Goal: Find specific page/section: Find specific page/section

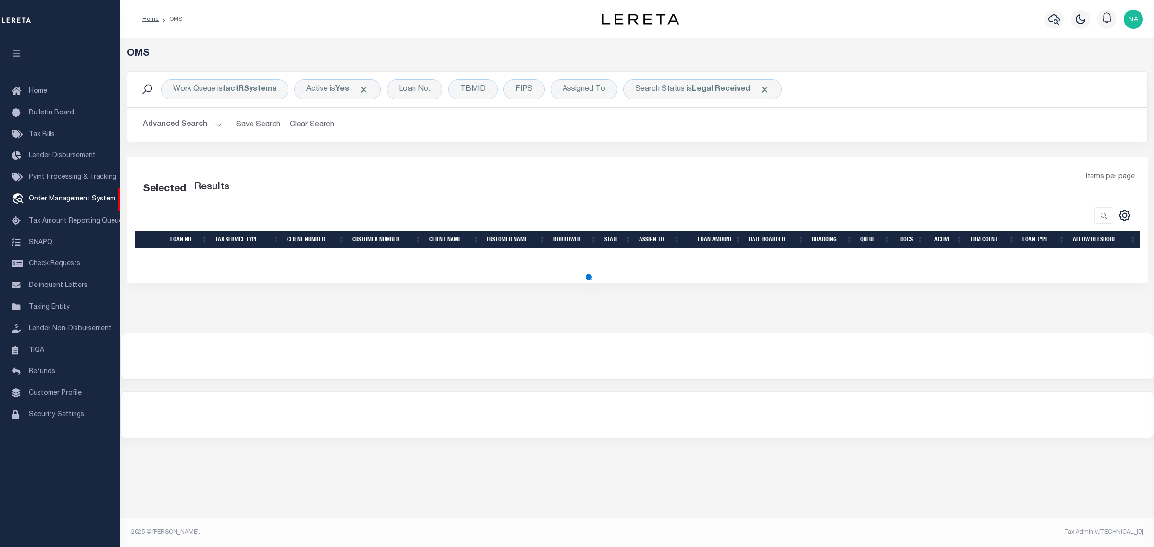
select select "200"
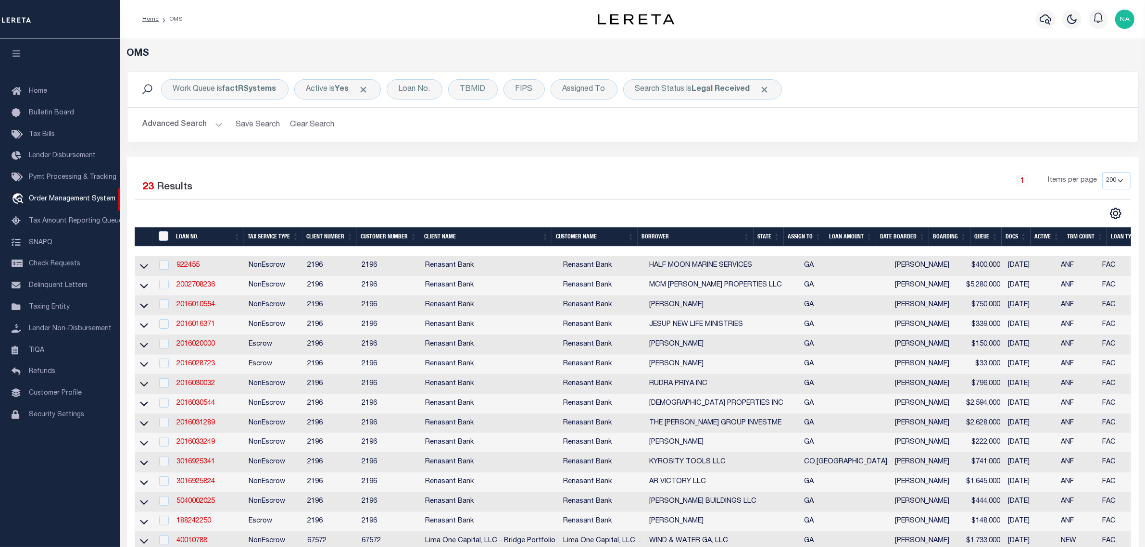
click at [190, 123] on button "Advanced Search" at bounding box center [183, 124] width 80 height 19
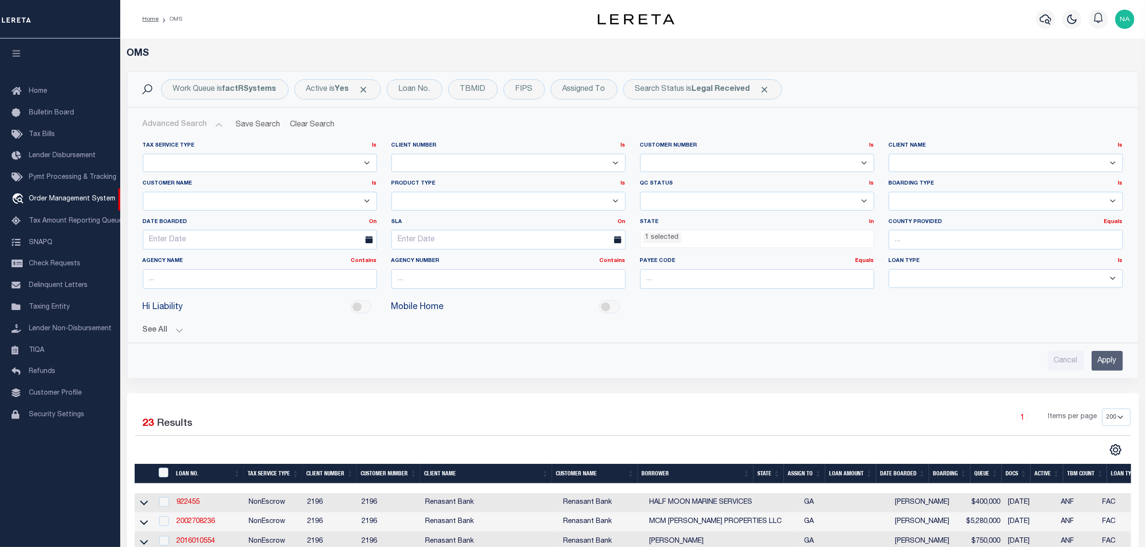
click at [672, 237] on li "1 selected" at bounding box center [662, 238] width 38 height 11
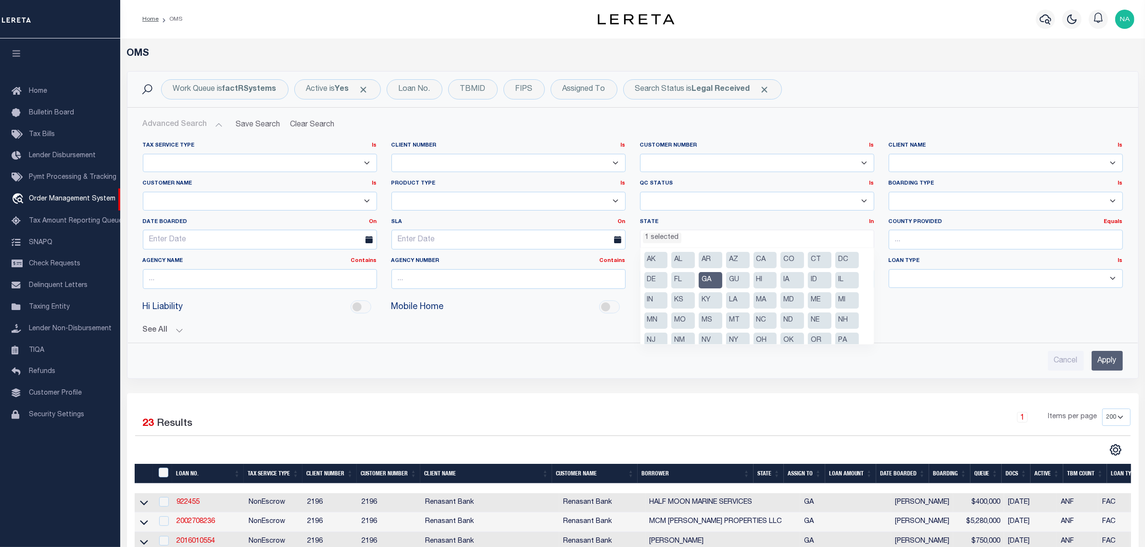
click at [706, 279] on li "GA" at bounding box center [711, 280] width 24 height 16
select select
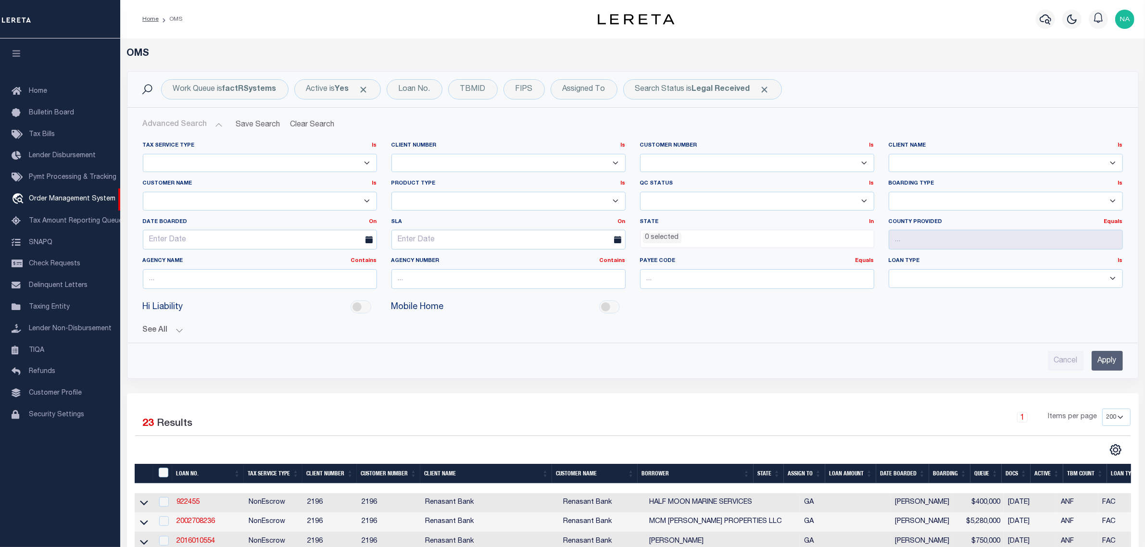
click at [1110, 359] on input "Apply" at bounding box center [1107, 361] width 31 height 20
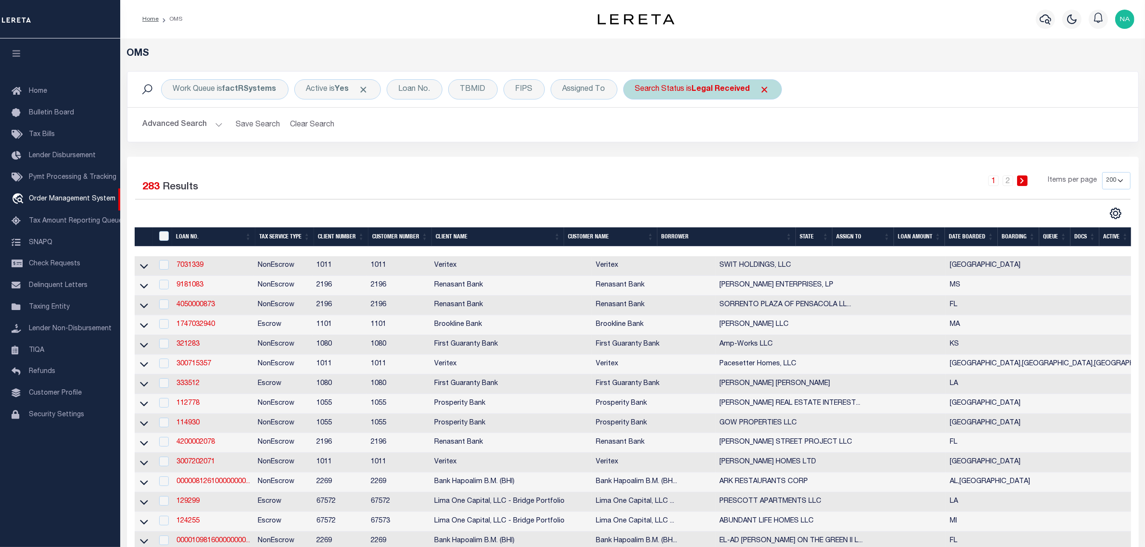
click at [727, 94] on div "Search Status is Legal Received" at bounding box center [702, 89] width 159 height 20
click at [701, 140] on select "Automated Search Bad Parcel Complete Duplicate Parcel High Dollar Reporting In …" at bounding box center [706, 136] width 141 height 18
select select "IP"
click at [636, 128] on select "Automated Search Bad Parcel Complete Duplicate Parcel High Dollar Reporting In …" at bounding box center [706, 136] width 141 height 18
click at [773, 157] on input "Apply" at bounding box center [763, 158] width 28 height 16
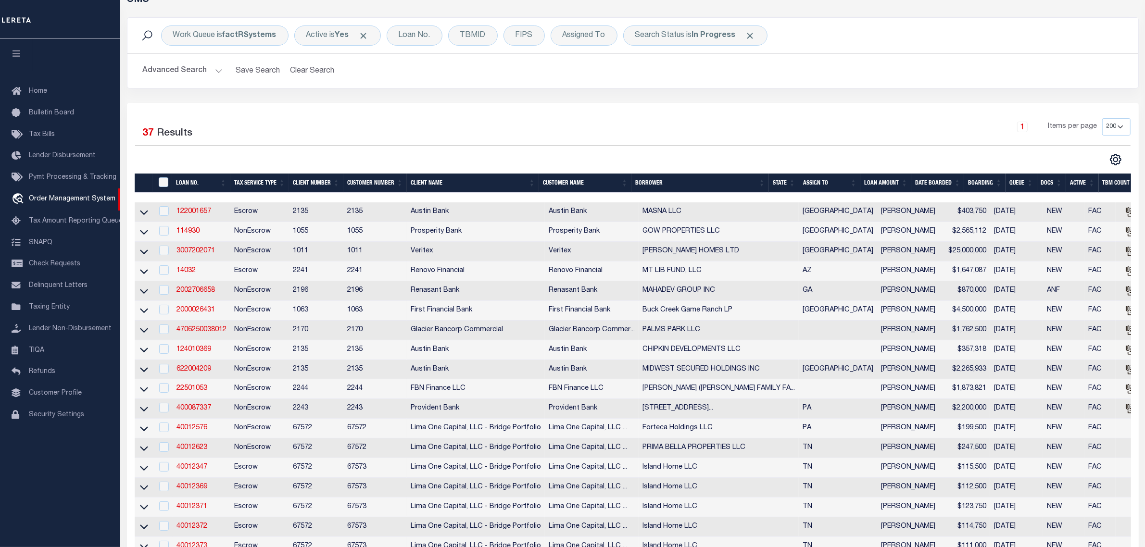
scroll to position [0, 0]
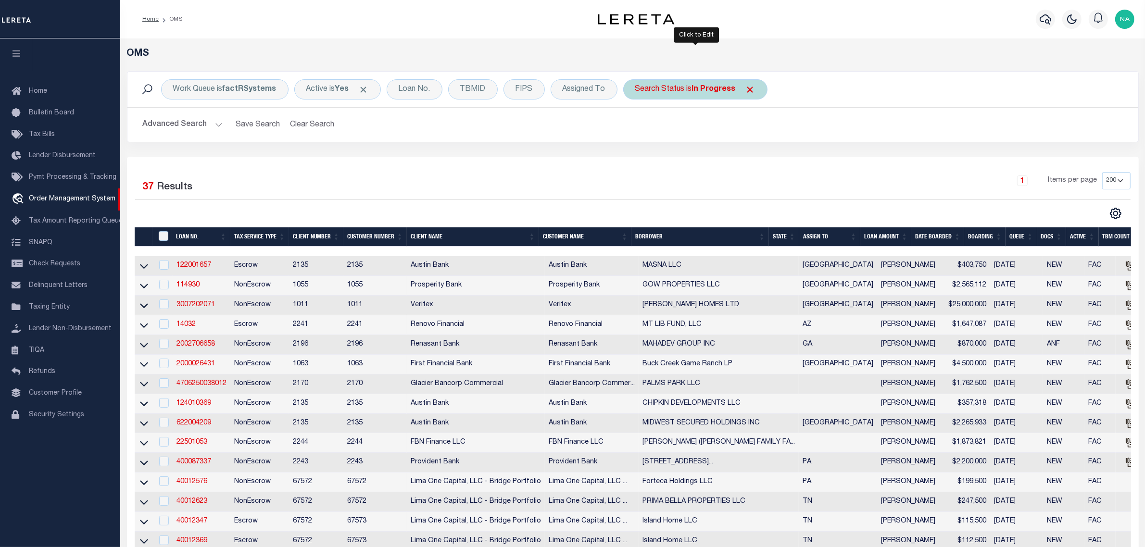
click at [705, 90] on b "In Progress" at bounding box center [714, 90] width 44 height 8
click at [692, 143] on select "Automated Search Bad Parcel Complete Duplicate Parcel High Dollar Reporting In …" at bounding box center [706, 136] width 141 height 18
select select "RD"
click at [636, 128] on select "Automated Search Bad Parcel Complete Duplicate Parcel High Dollar Reporting In …" at bounding box center [706, 136] width 141 height 18
click at [761, 159] on input "Apply" at bounding box center [763, 158] width 28 height 16
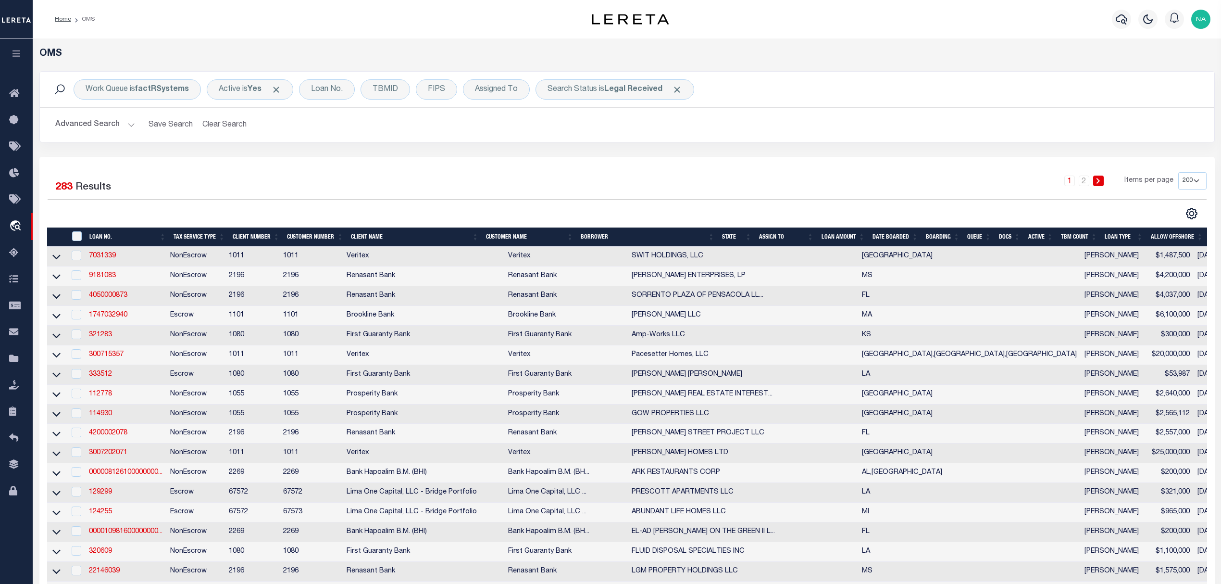
drag, startPoint x: 1115, startPoint y: 0, endPoint x: 946, endPoint y: 161, distance: 232.3
click at [102, 456] on link "3007202071" at bounding box center [108, 452] width 38 height 7
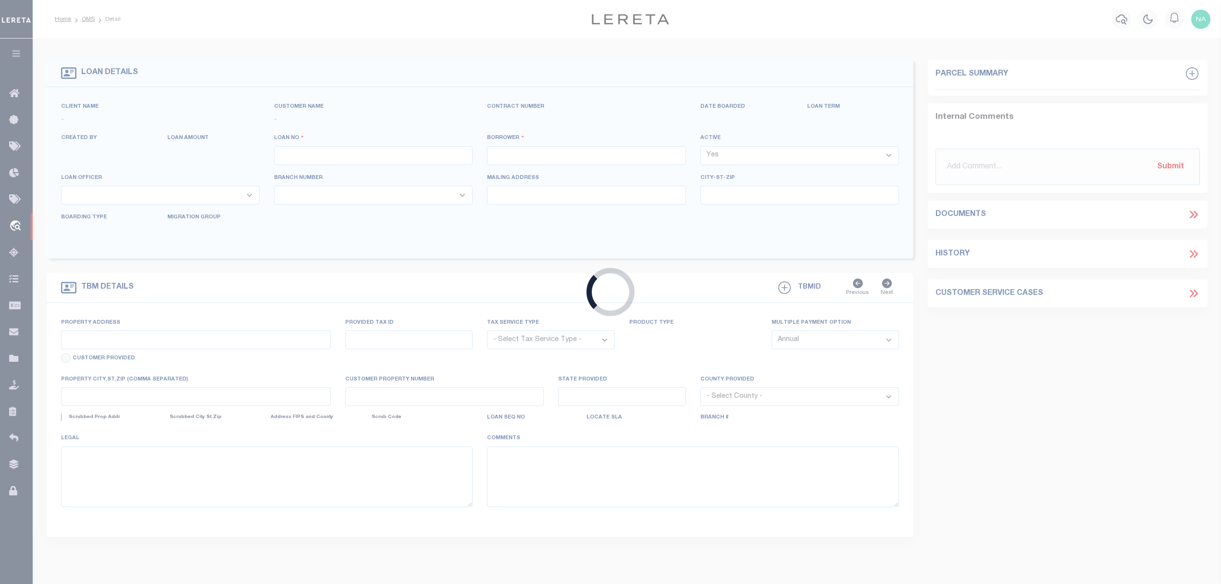
type input "3007202071"
type input "SHADDOCK HOMES LTD"
select select
select select "NonEscrow"
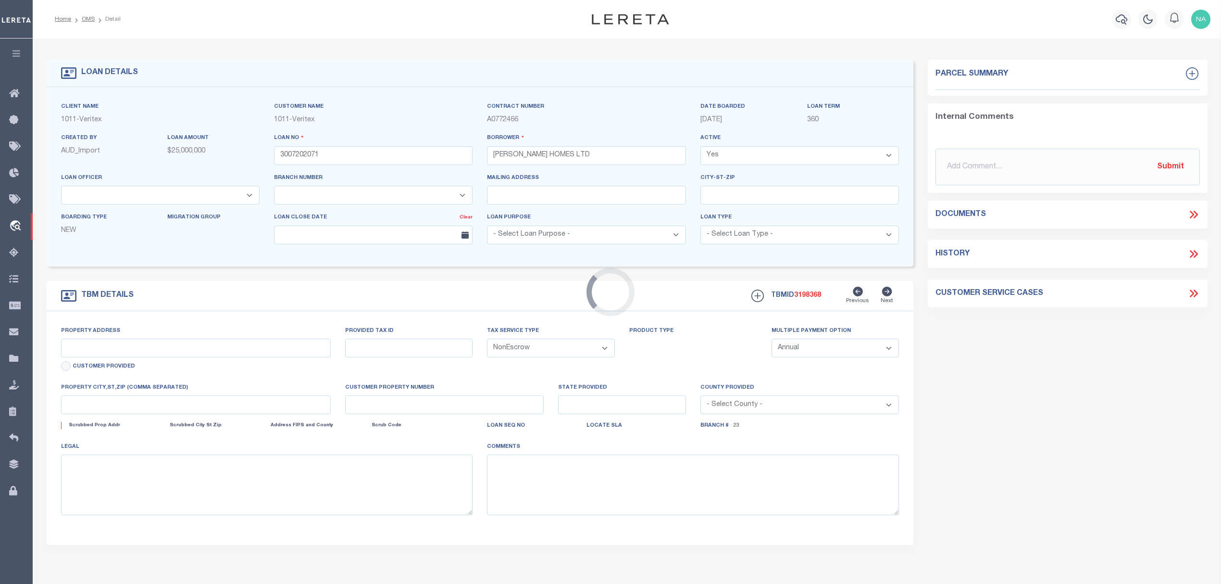
select select "7434"
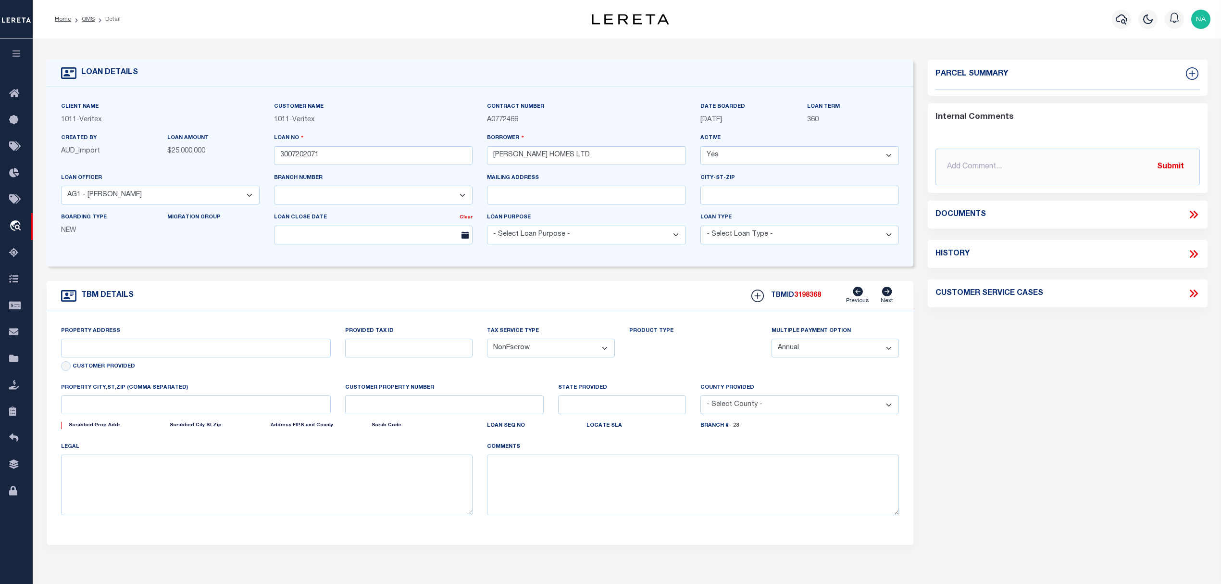
select select "65"
type input "15682 CRAPE MYRTLE ROAD,"
select select
type input "FRISCO, TX, 75035"
type input "[GEOGRAPHIC_DATA]"
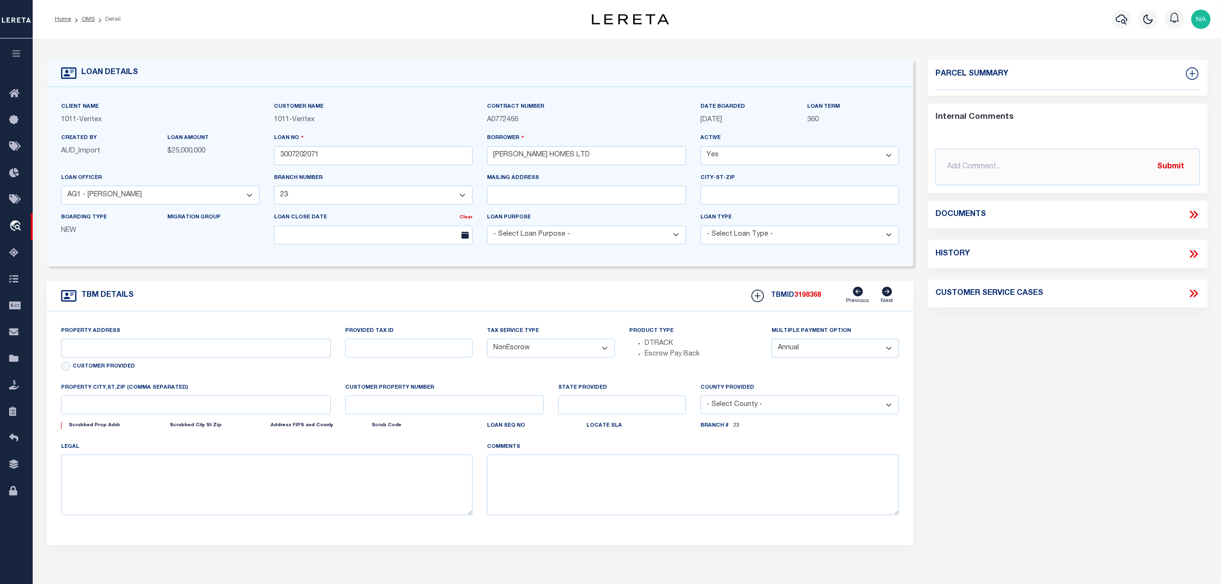
select select
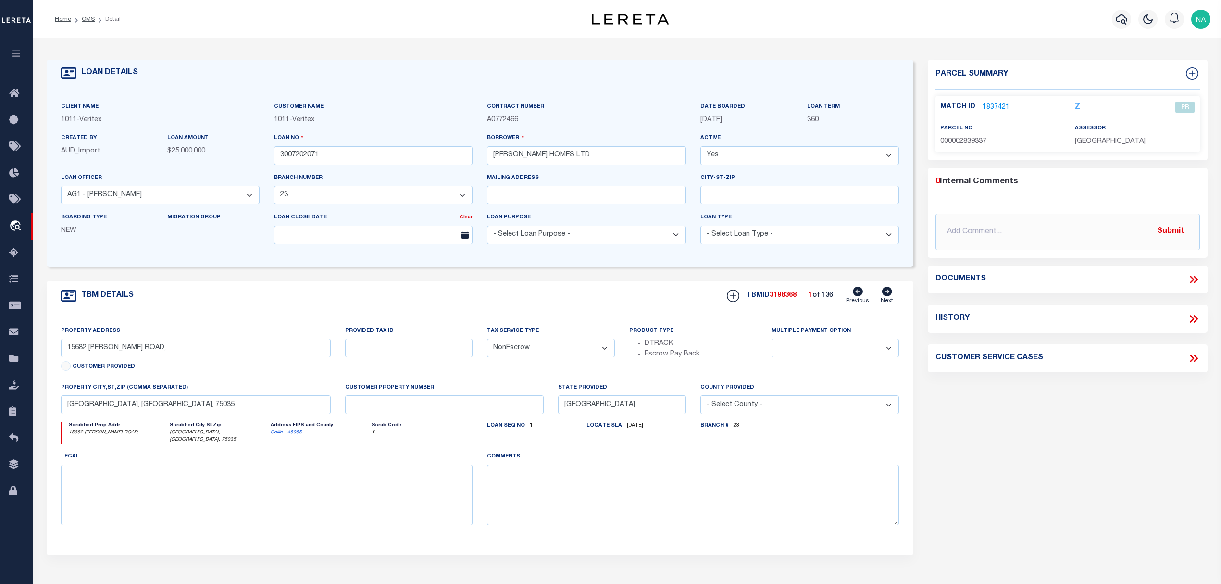
click at [889, 295] on icon at bounding box center [887, 292] width 11 height 10
type input "550 PENTONVILLE LN,"
select select
type input "FRISCO, TX, 75033"
select select
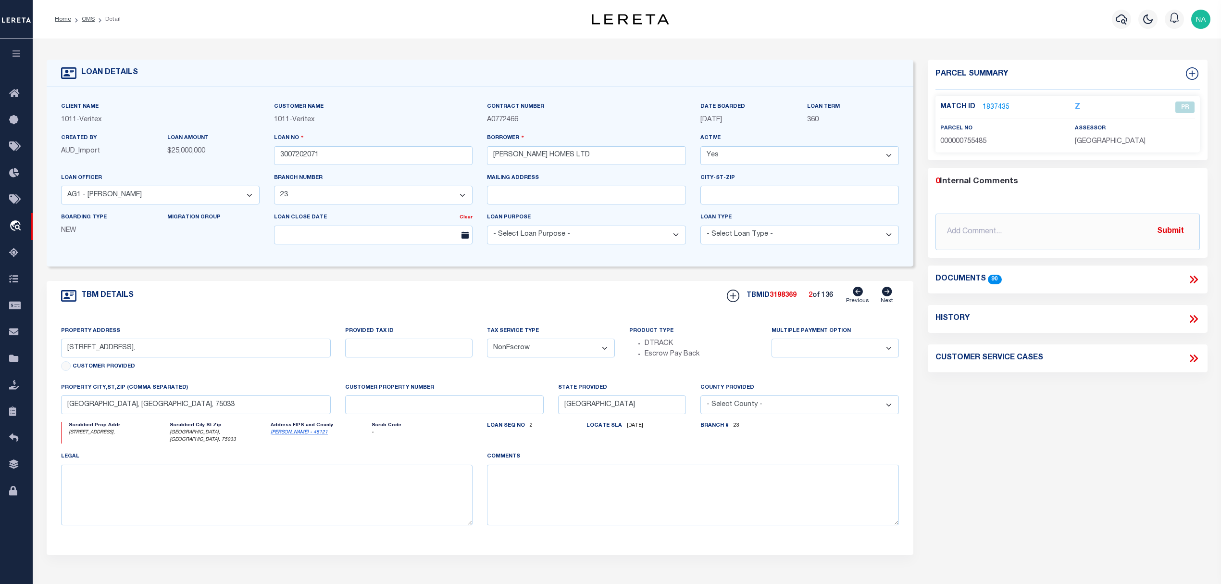
click at [888, 295] on icon at bounding box center [887, 292] width 11 height 10
type input "2804 Bucer Court"
select select
type input "Mckinney TX 75071"
select select "Collin"
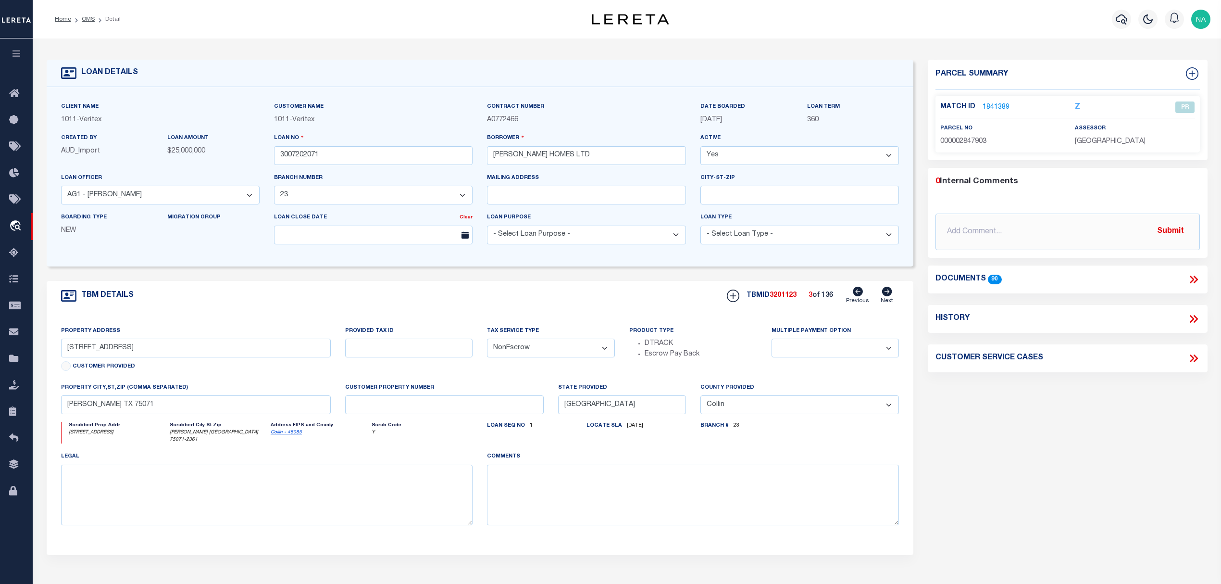
click at [1154, 279] on icon at bounding box center [1194, 279] width 13 height 13
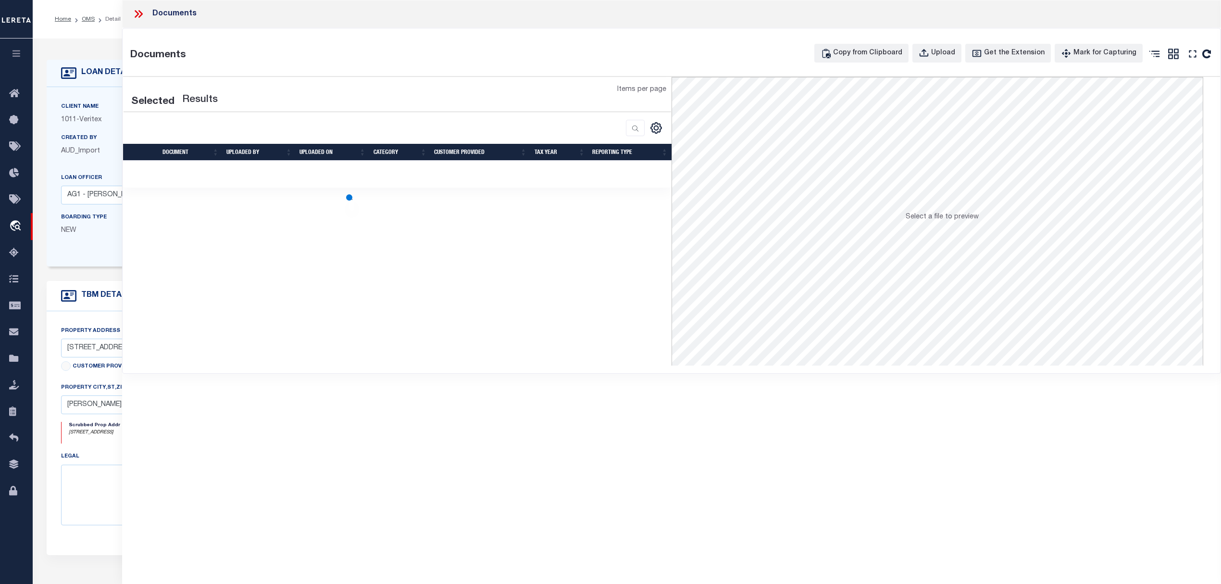
click at [140, 13] on icon at bounding box center [140, 14] width 4 height 8
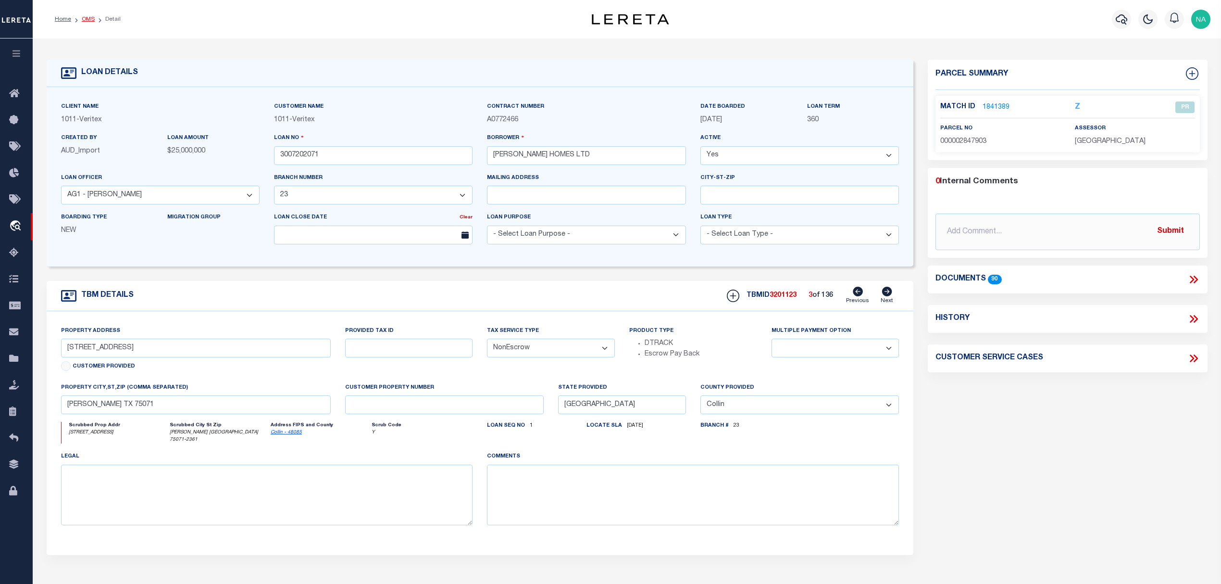
click at [86, 19] on link "OMS" at bounding box center [88, 19] width 13 height 6
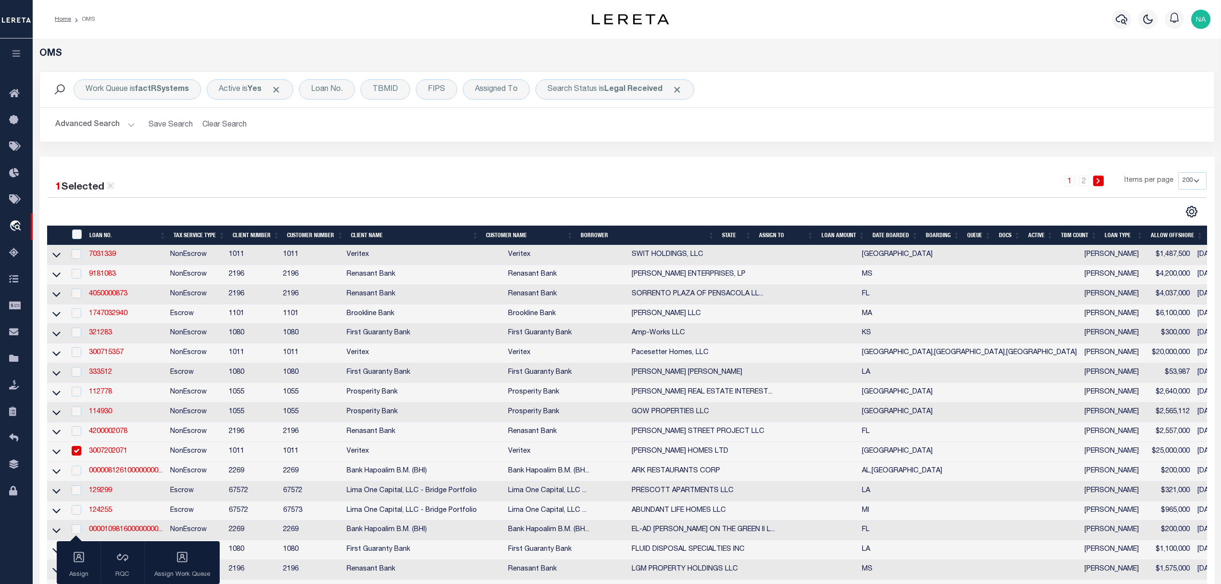
click at [1101, 92] on div "Work Queue is factRSystems Active is Yes Loan No. TBMID FIPS Assigned To Search…" at bounding box center [627, 89] width 1159 height 20
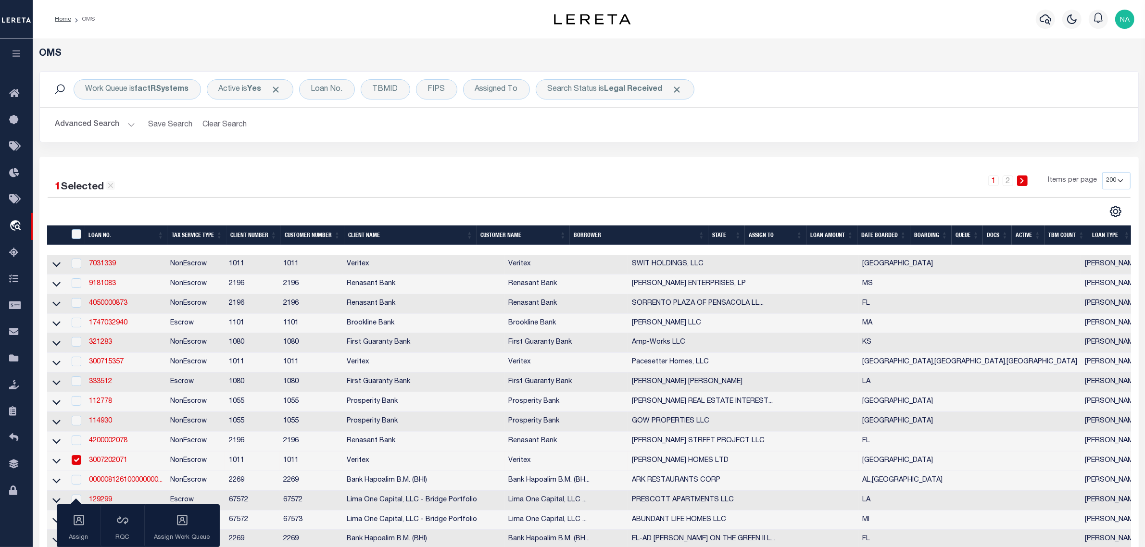
drag, startPoint x: 1199, startPoint y: 2, endPoint x: 863, endPoint y: 195, distance: 387.8
click at [863, 195] on div "1 2 Items per page 10 25 50 100 200" at bounding box center [726, 184] width 809 height 25
click at [323, 190] on div "1 2 Items per page 10 25 50 100 200" at bounding box center [726, 184] width 809 height 25
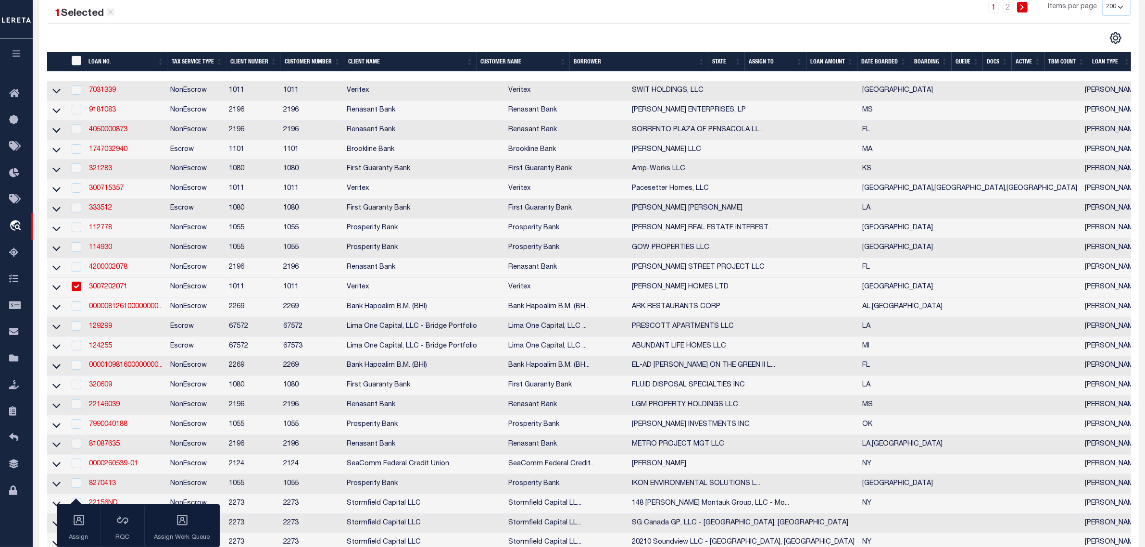
scroll to position [180, 0]
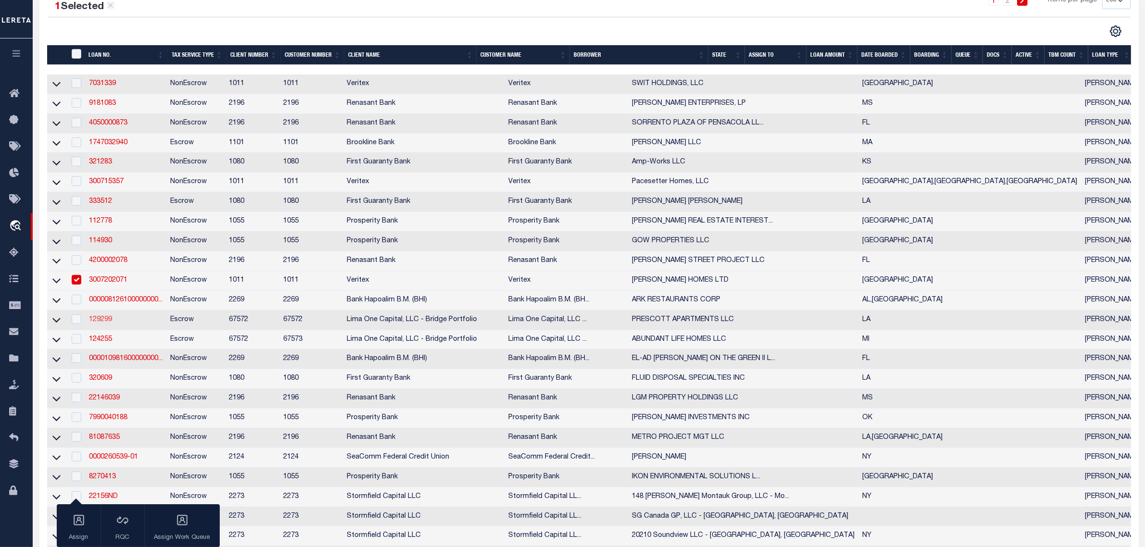
click at [100, 323] on link "129299" at bounding box center [100, 319] width 23 height 7
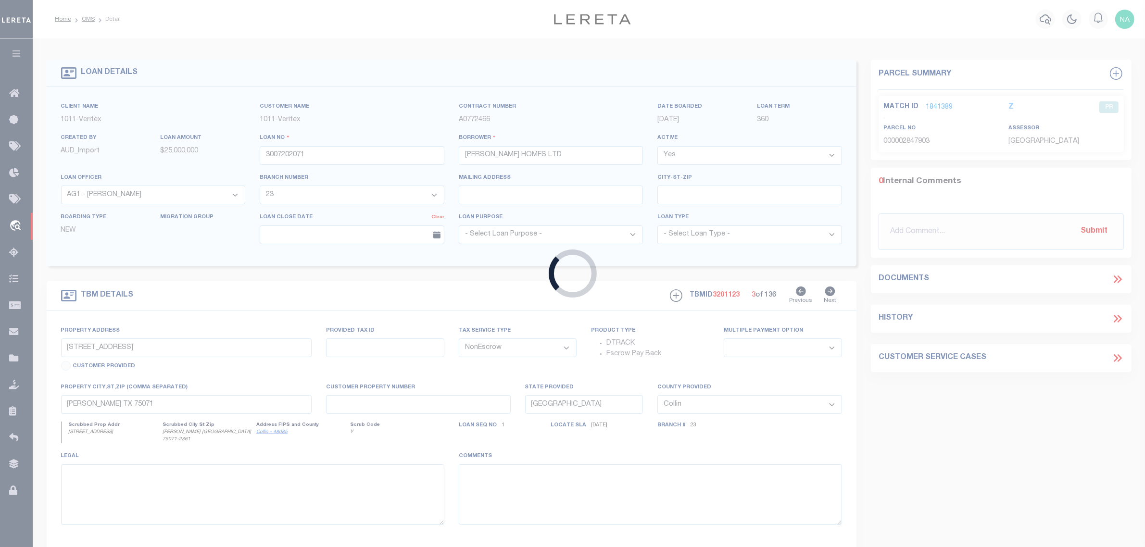
type input "129299"
type input "PRESCOTT APARTMENTS LLC"
select select
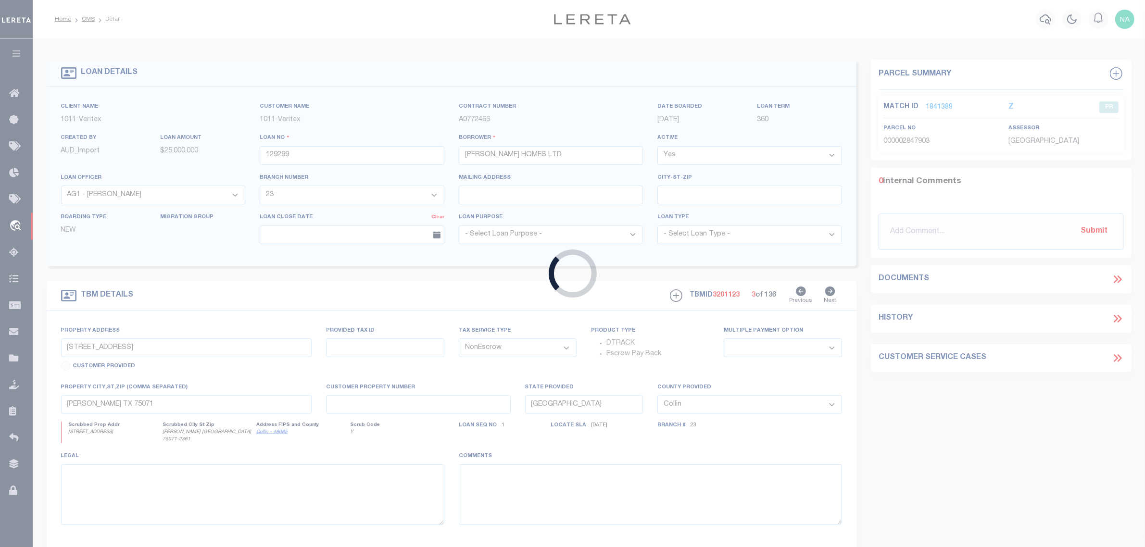
select select "20"
select select
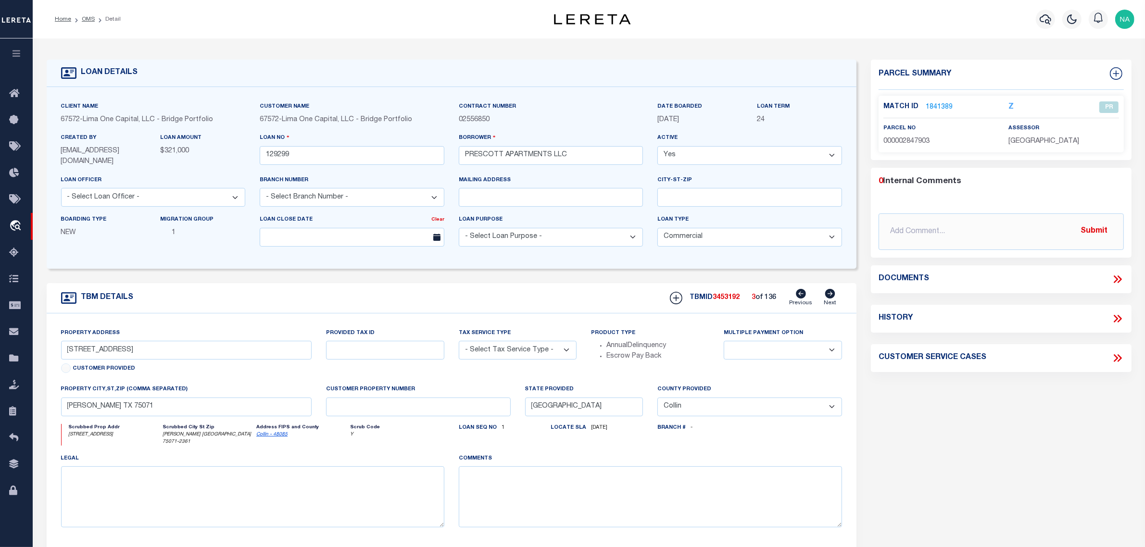
type input "5515 & 5523 PRESCOTT RD"
radio input "true"
select select "Escrow"
select select
type input "BATON ROUGE LA 70805"
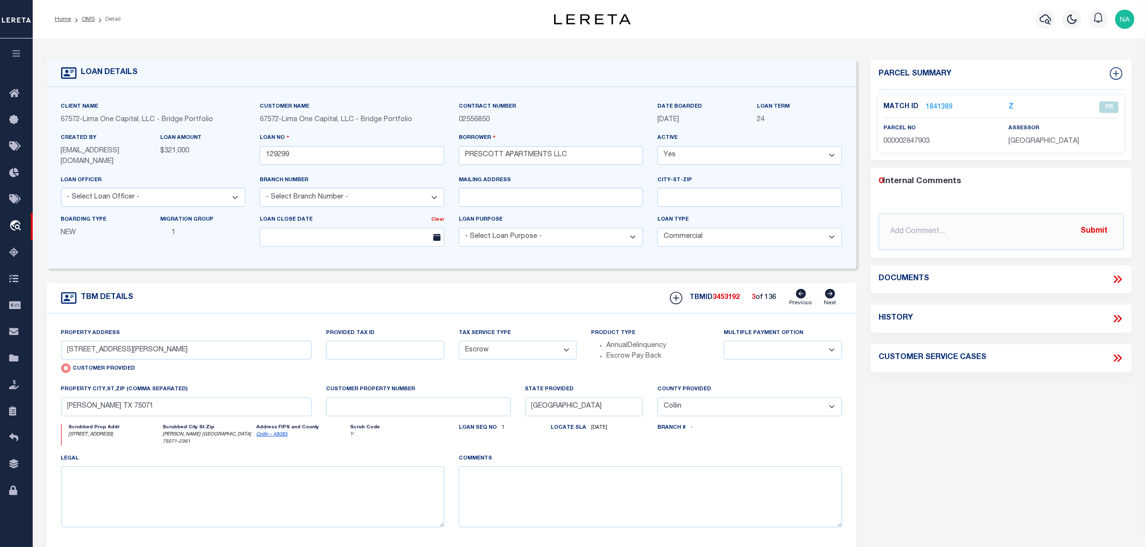
type input "129299-1-D"
type input "LA"
select select
type textarea "COLLECTOR: ENTITY: PARCEL: 3"
click at [832, 296] on icon at bounding box center [830, 294] width 10 height 10
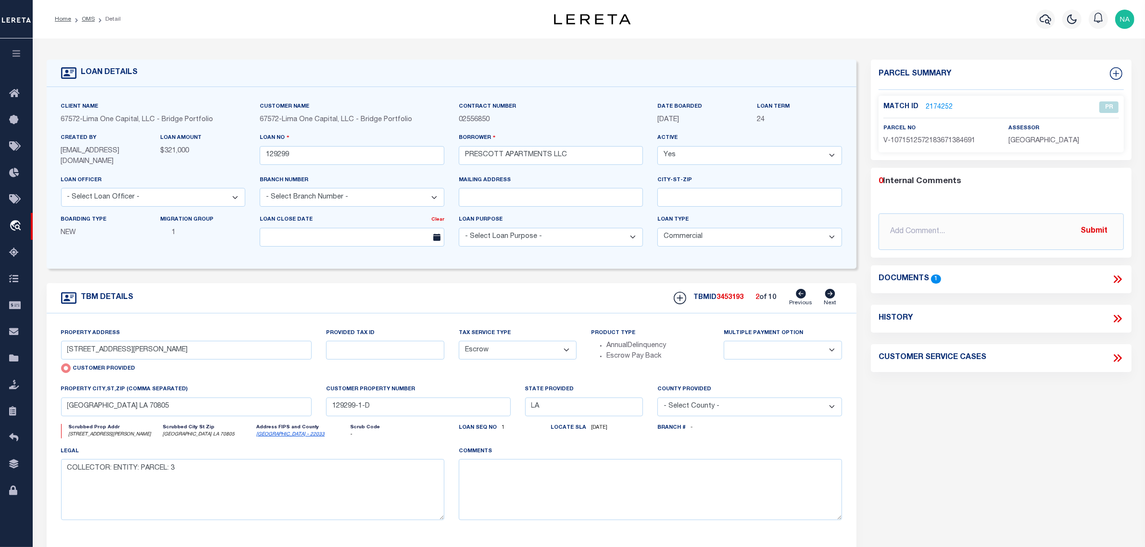
radio input "false"
select select
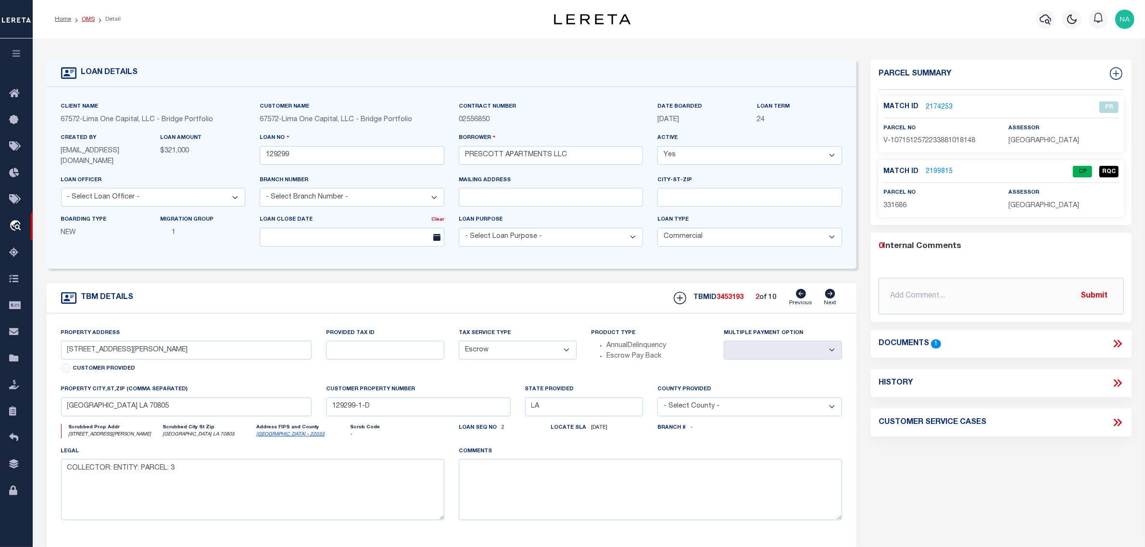
click at [87, 17] on link "OMS" at bounding box center [88, 19] width 13 height 6
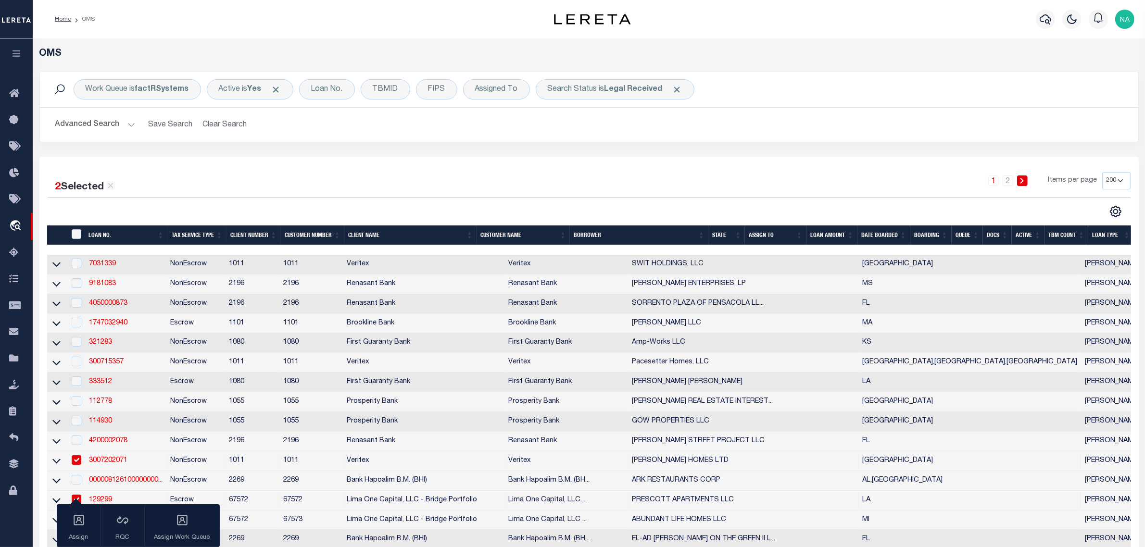
click at [100, 123] on button "Advanced Search" at bounding box center [95, 124] width 80 height 19
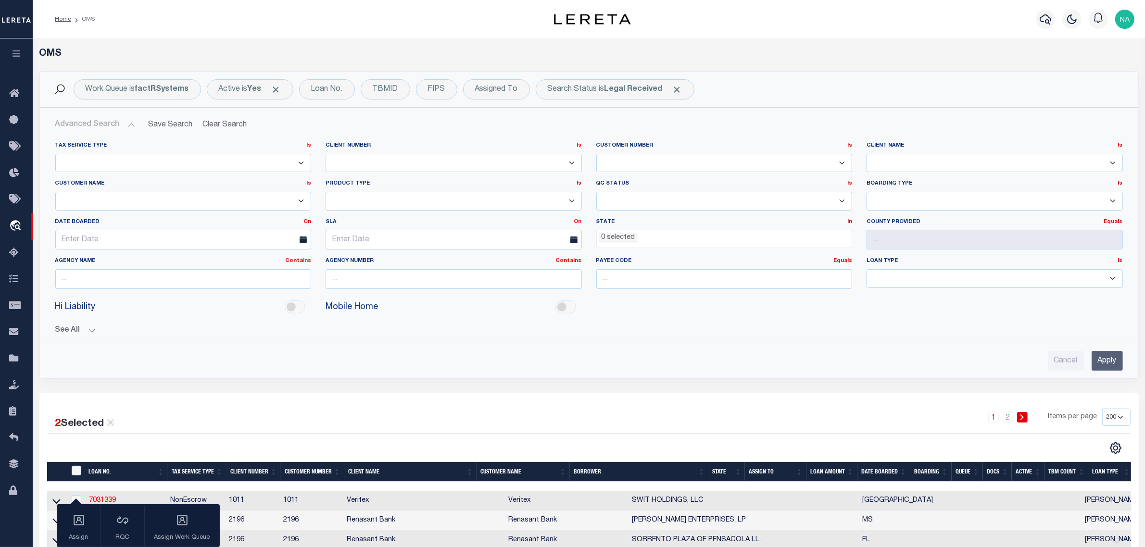
click at [638, 240] on ul "0 selected" at bounding box center [724, 236] width 255 height 13
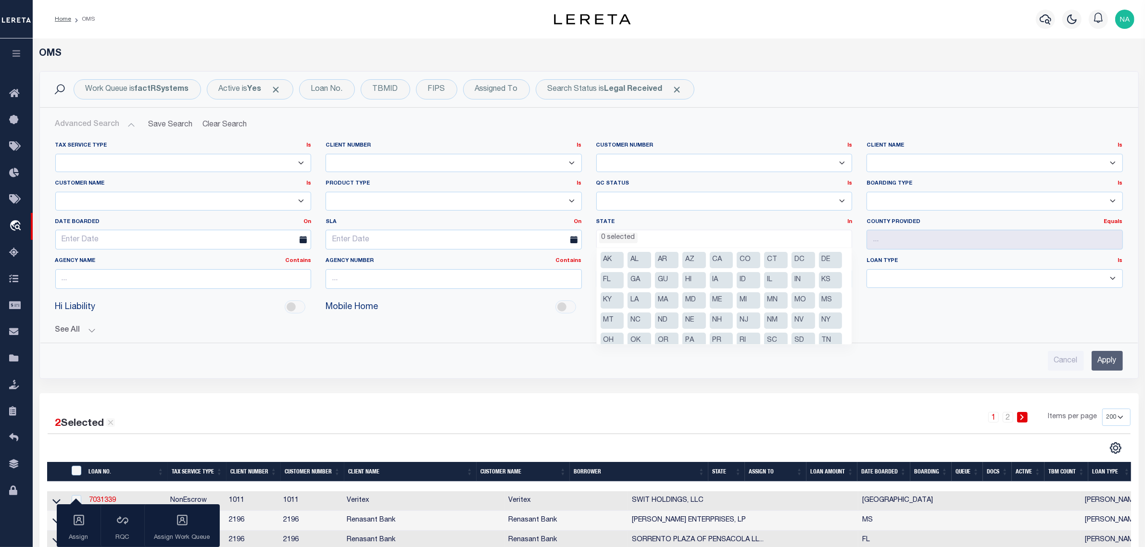
click at [819, 329] on li "NY" at bounding box center [831, 321] width 24 height 16
select select "NY"
click at [1112, 363] on input "Apply" at bounding box center [1107, 361] width 31 height 20
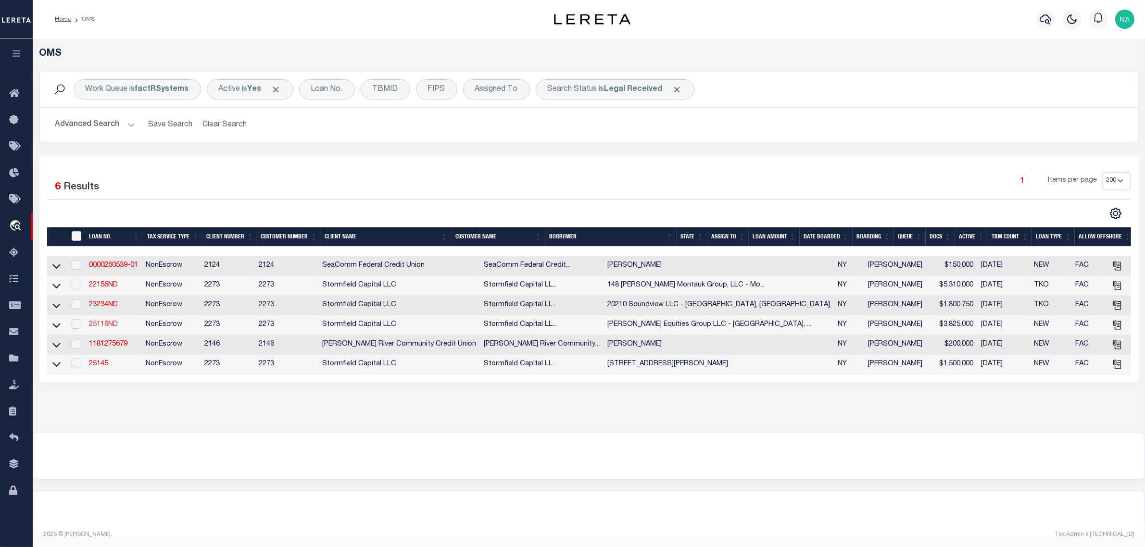
click at [111, 326] on link "25116ND" at bounding box center [103, 324] width 29 height 7
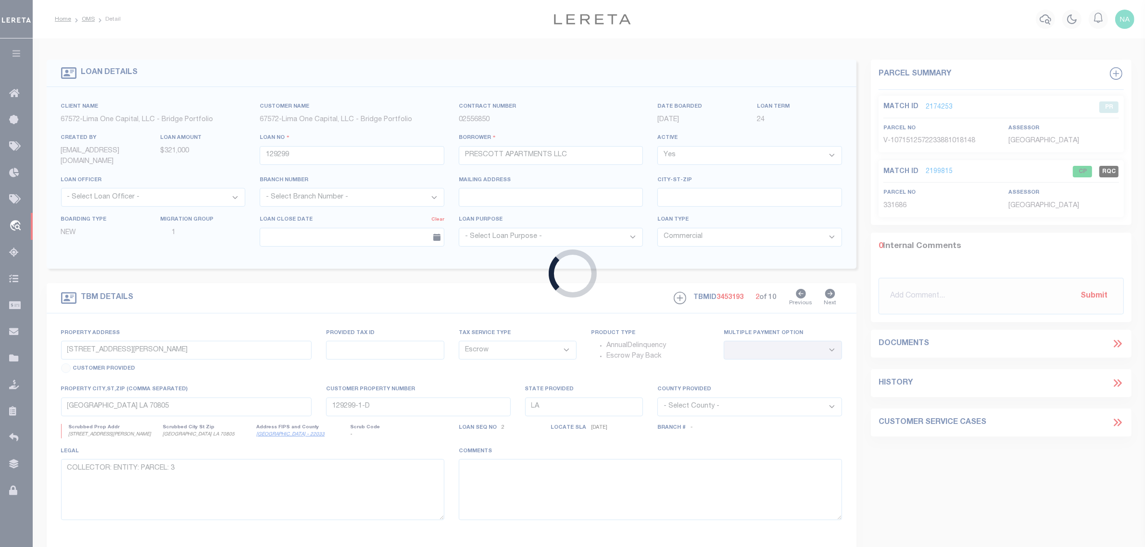
type input "25116ND"
type input "Kim Equities Group LLC - Brooklyn, NY"
select select
type input "42 Esmond Avenue"
type input "Melville NY 11747"
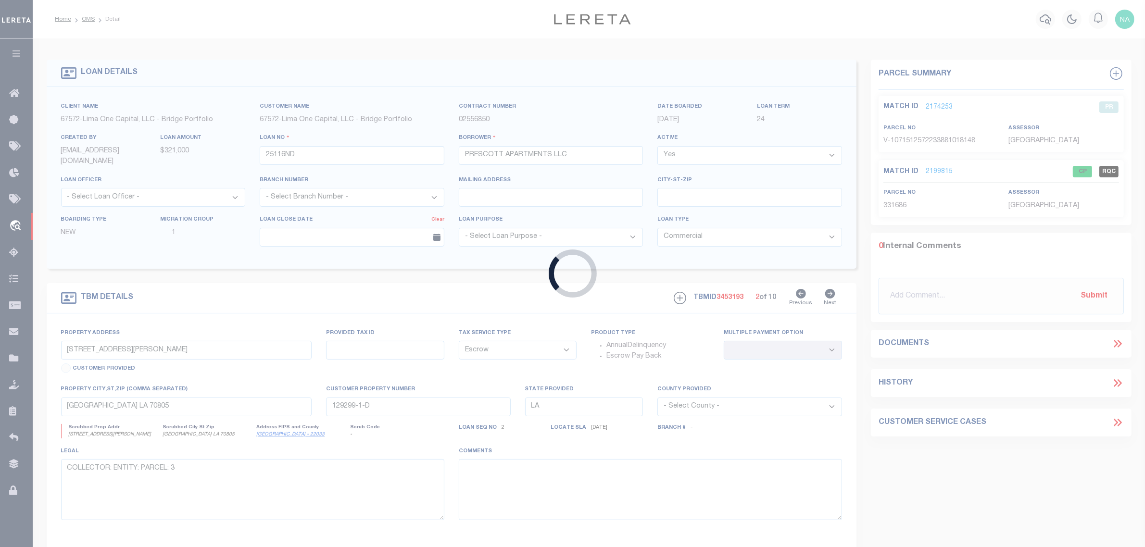
select select "400"
select select
select select "NonEscrow"
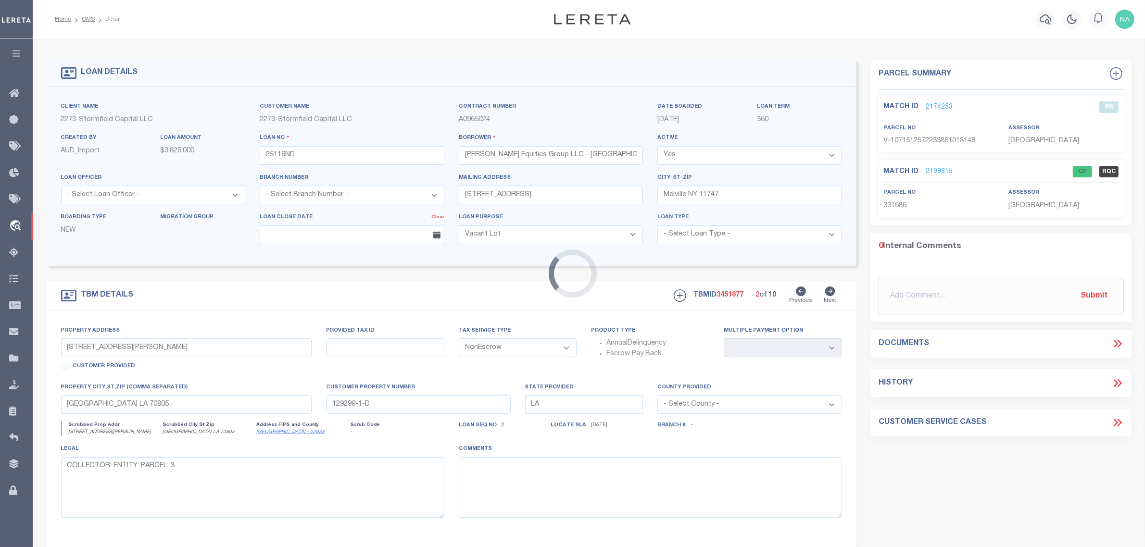
type input "259 Forest Rd W"
type input "982-12-45.1"
type input "Mastic Beach NY 11951"
type input "NY"
select select
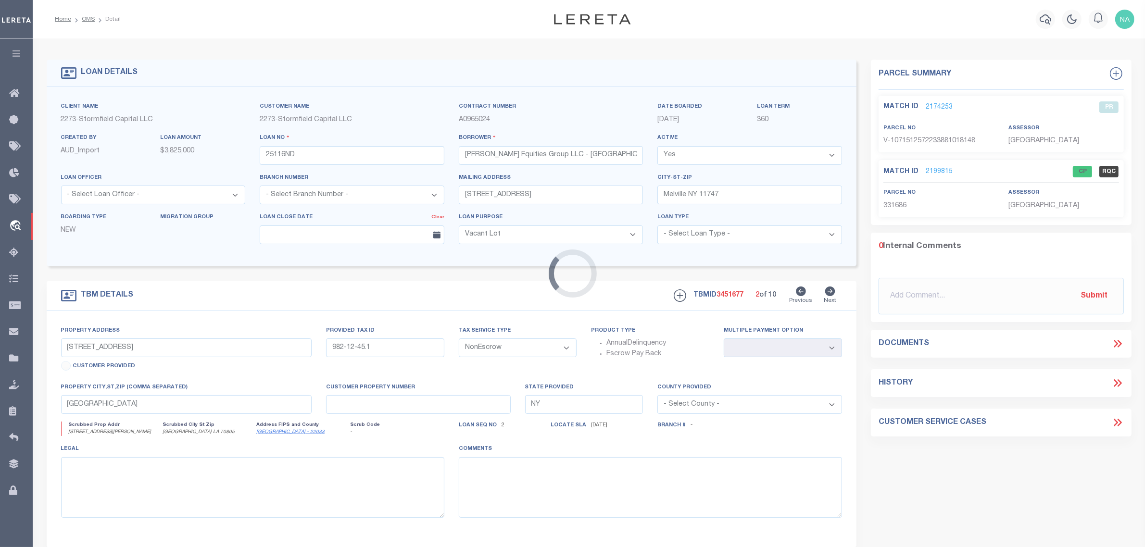
select select "84864"
select select "4"
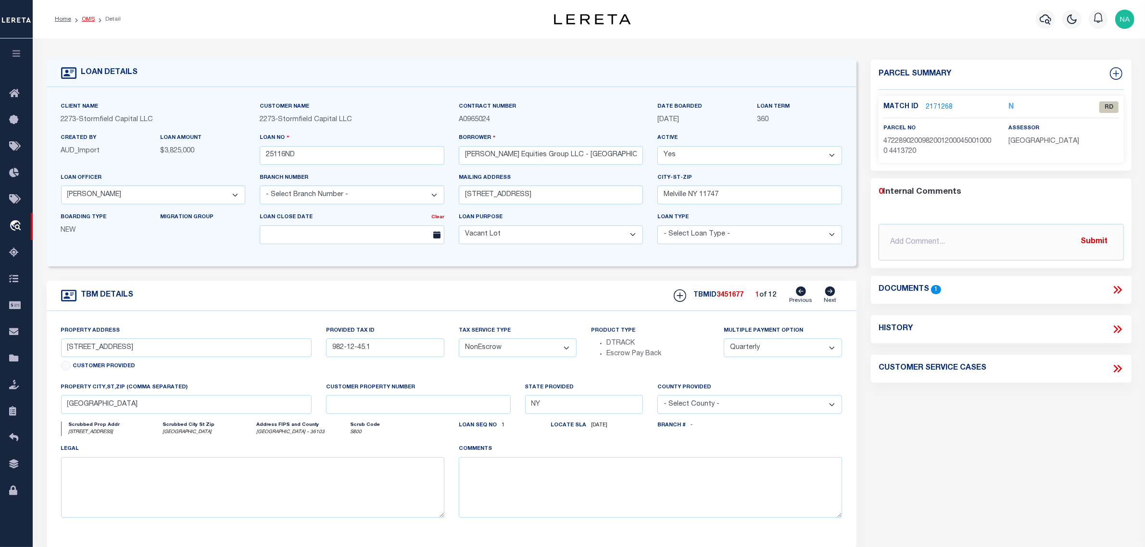
click at [88, 18] on link "OMS" at bounding box center [88, 19] width 13 height 6
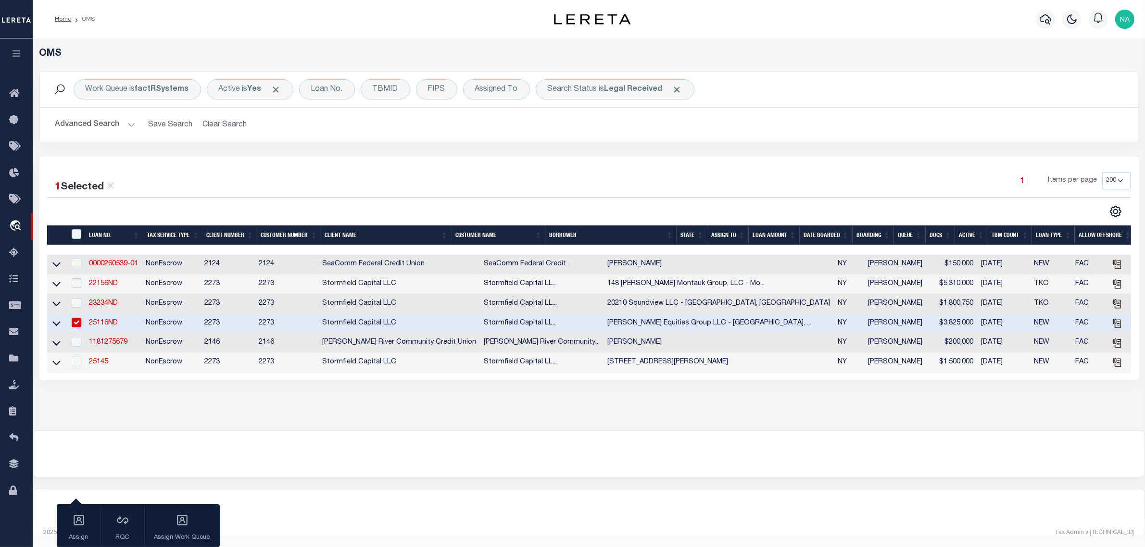
click at [104, 126] on button "Advanced Search" at bounding box center [95, 124] width 80 height 19
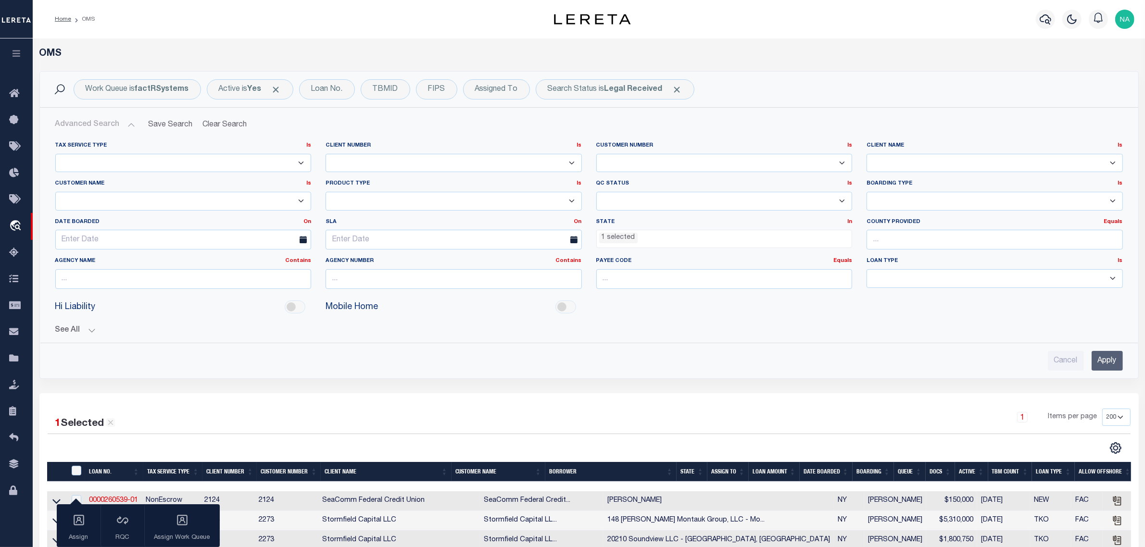
click at [675, 238] on ul "1 selected" at bounding box center [724, 236] width 255 height 13
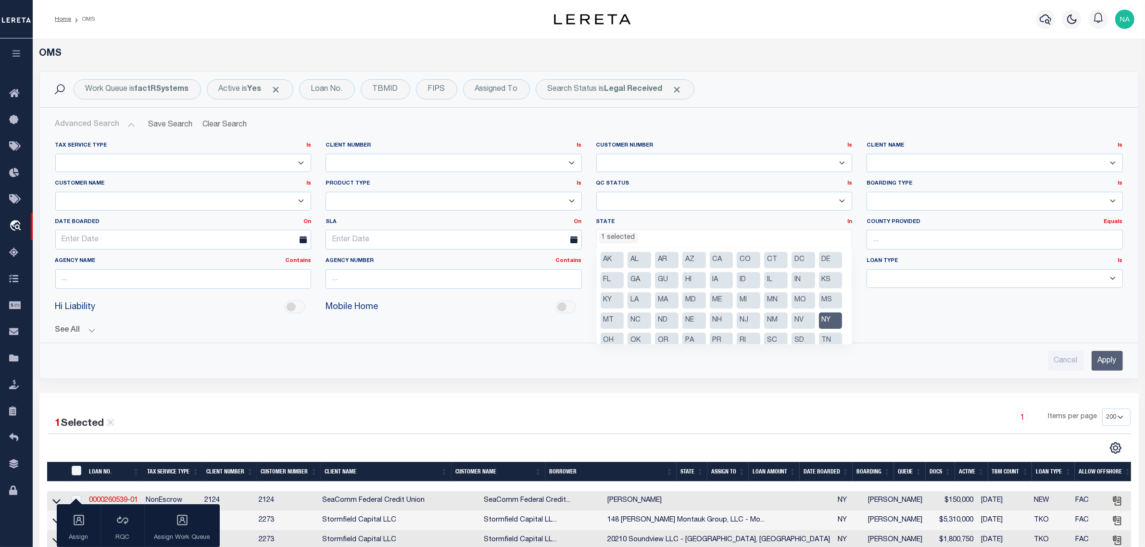
click at [819, 329] on li "NY" at bounding box center [831, 321] width 24 height 16
select select
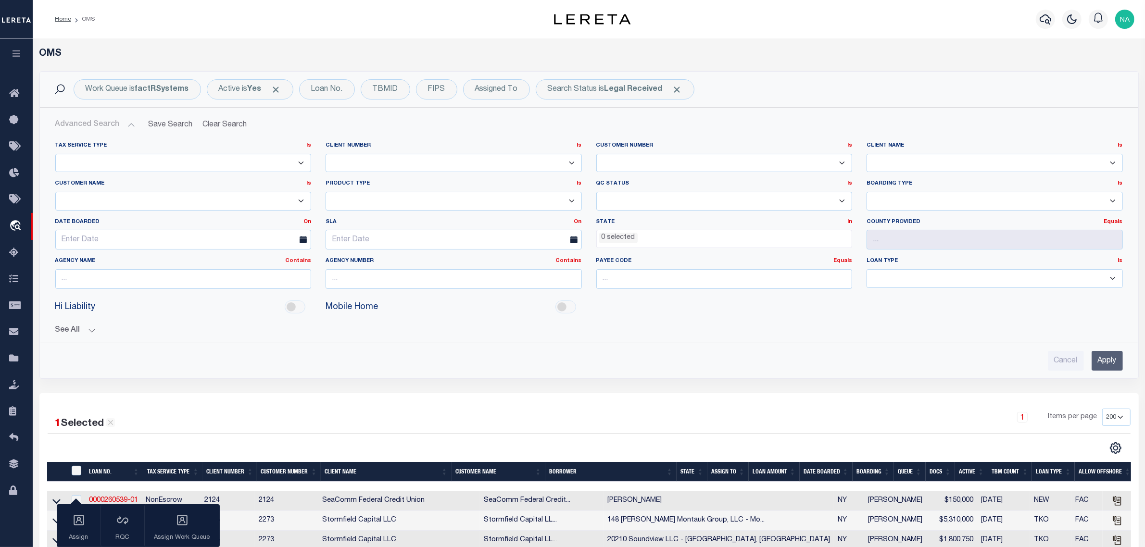
click at [1118, 359] on input "Apply" at bounding box center [1107, 361] width 31 height 20
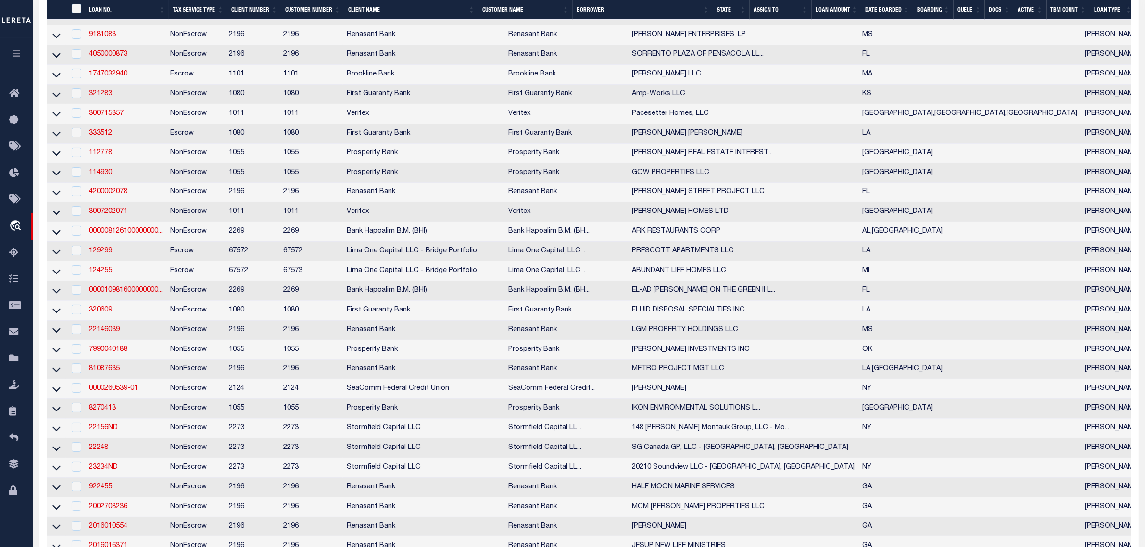
scroll to position [361, 0]
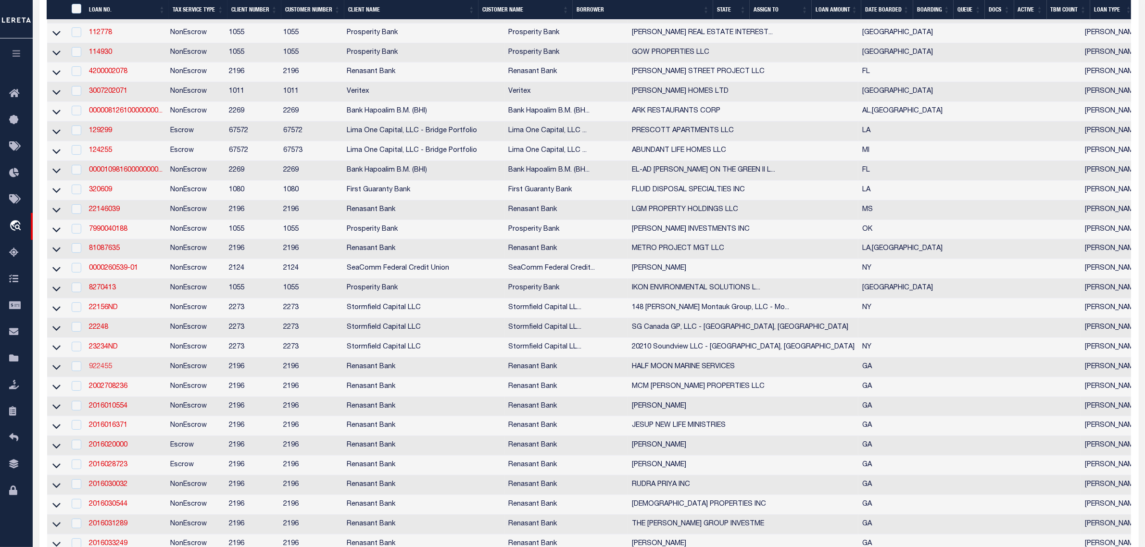
click at [100, 370] on link "922455" at bounding box center [100, 367] width 23 height 7
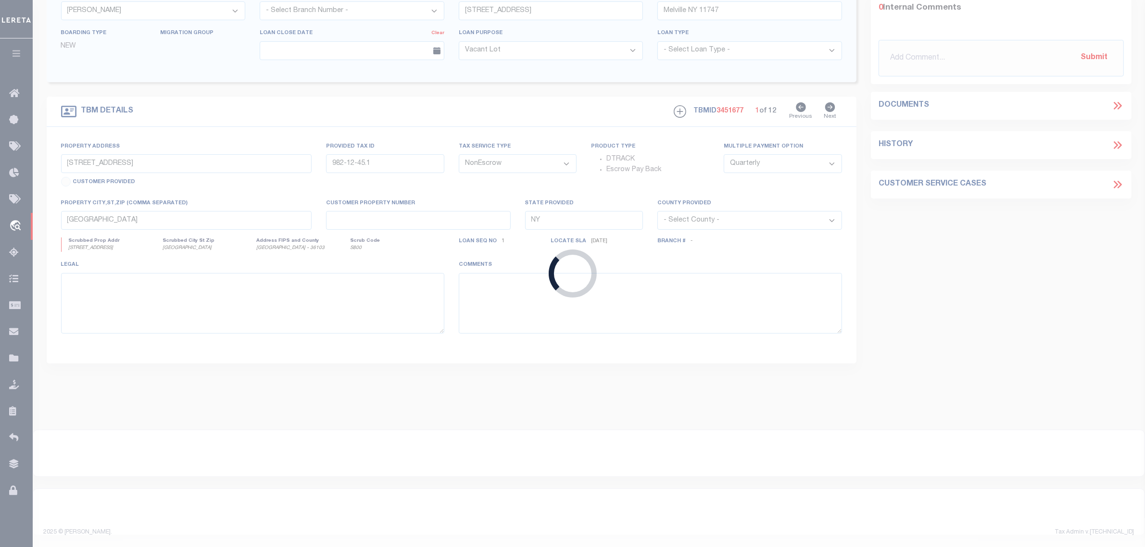
type input "922455"
type input "HALF MOON MARINE SERVICES"
select select
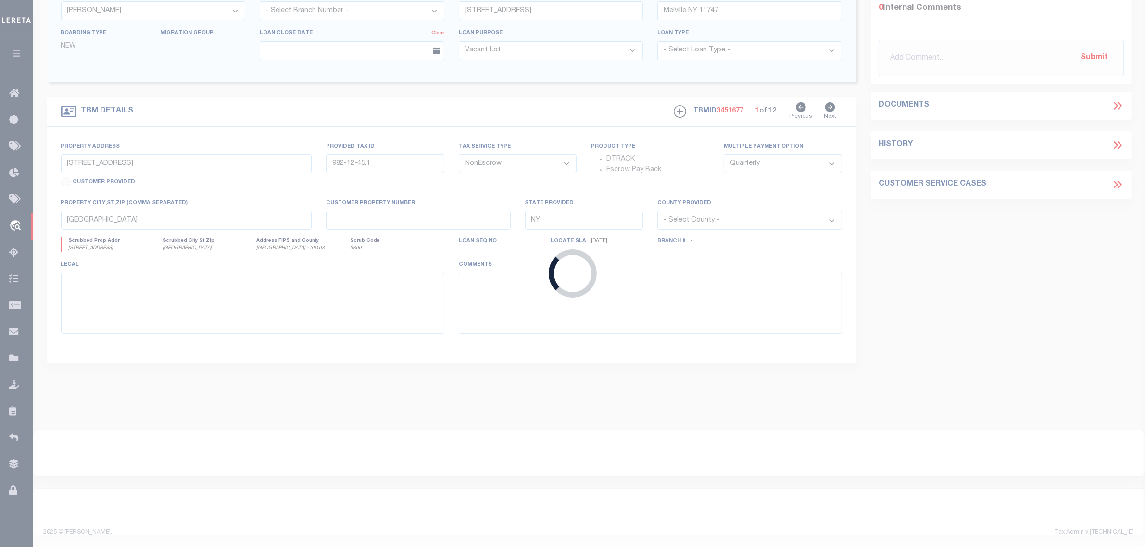
select select "10"
select select
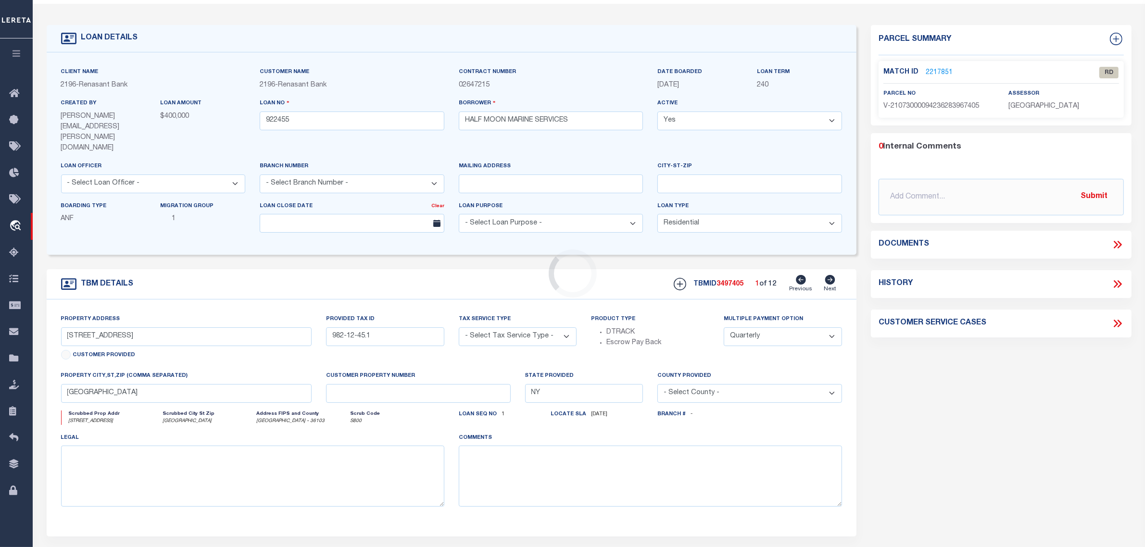
select select "4983"
radio input "true"
select select "NonEscrow"
select select
type input "MIDWAY GA 31320"
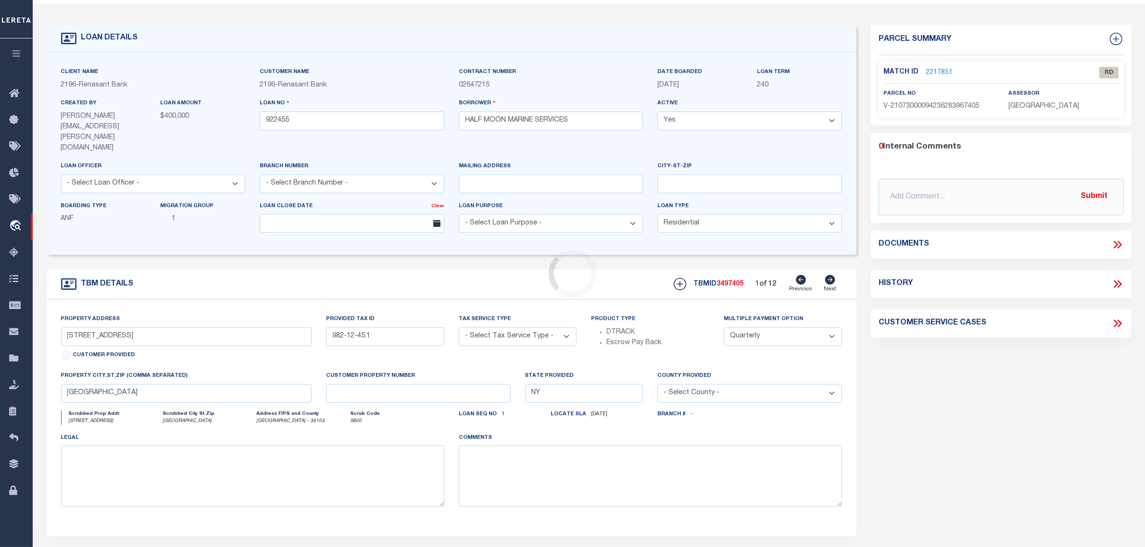
type input "922455"
type input "GA"
type textarea "SEE FILE1"
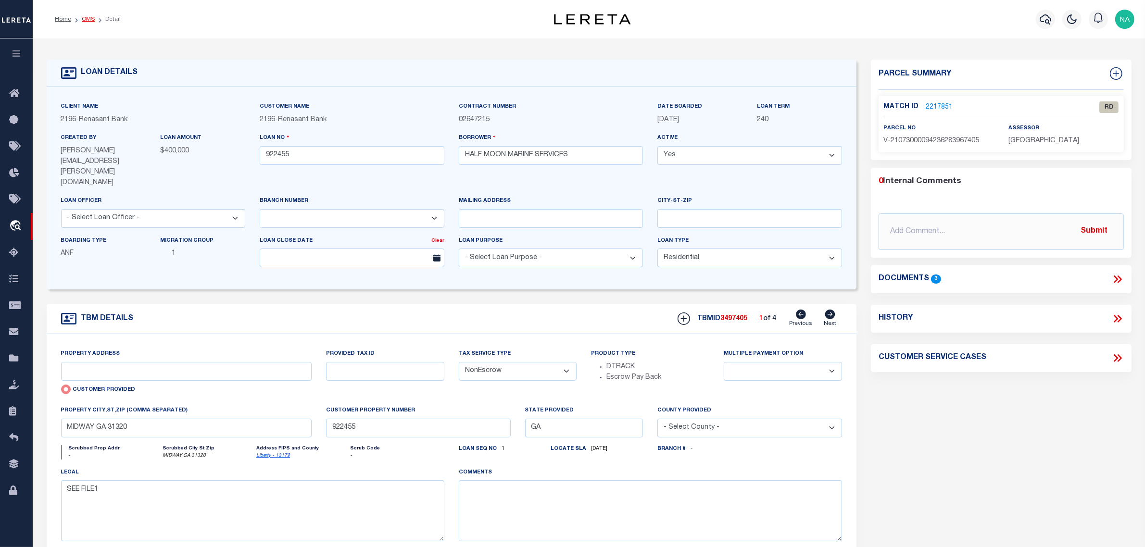
click at [87, 19] on link "OMS" at bounding box center [88, 19] width 13 height 6
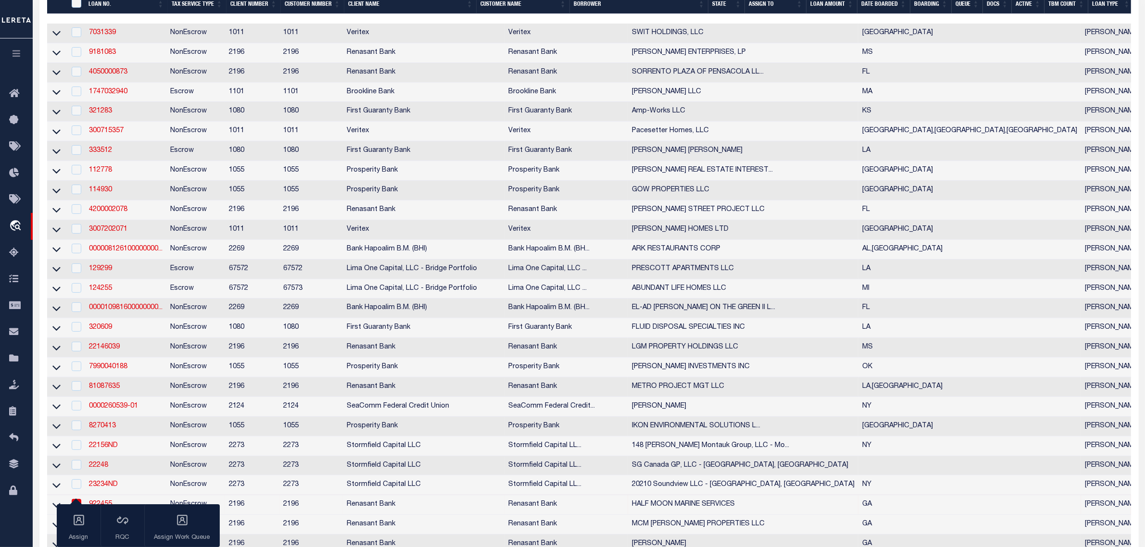
scroll to position [240, 0]
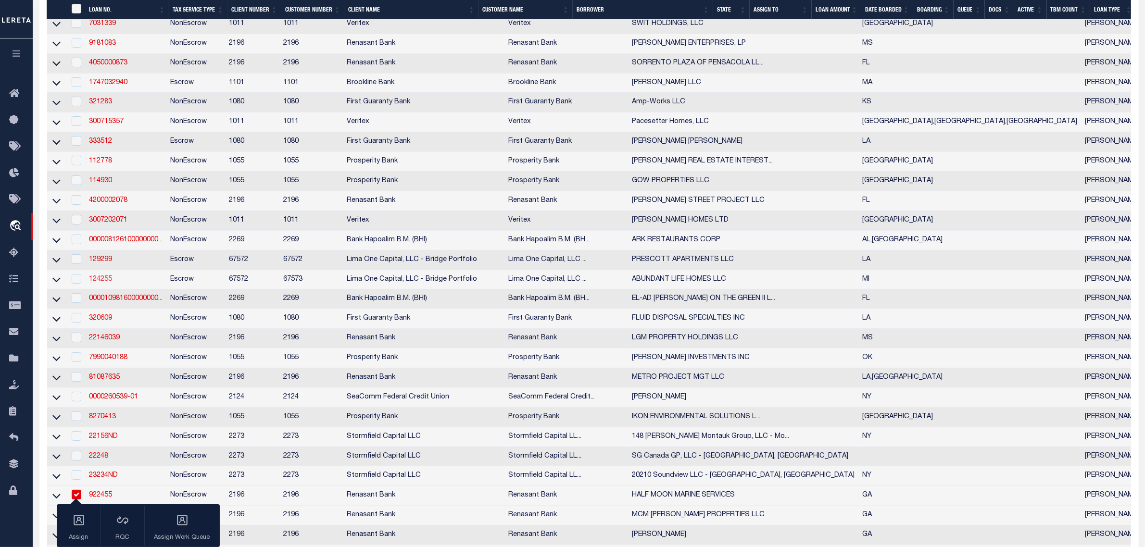
click at [97, 283] on link "124255" at bounding box center [100, 279] width 23 height 7
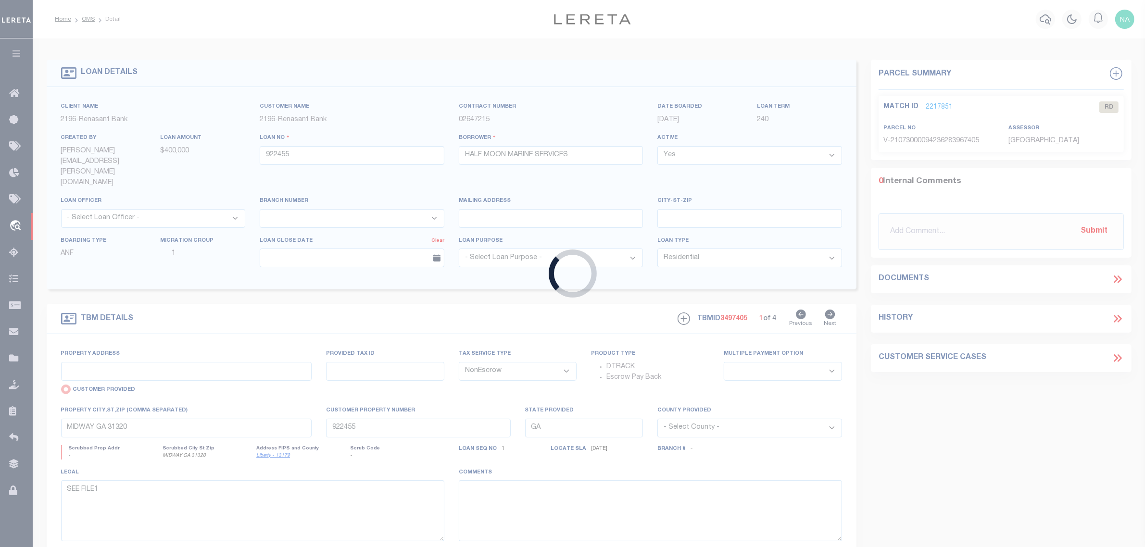
type input "124255"
type input "ABUNDANT LIFE HOMES LLC"
select select
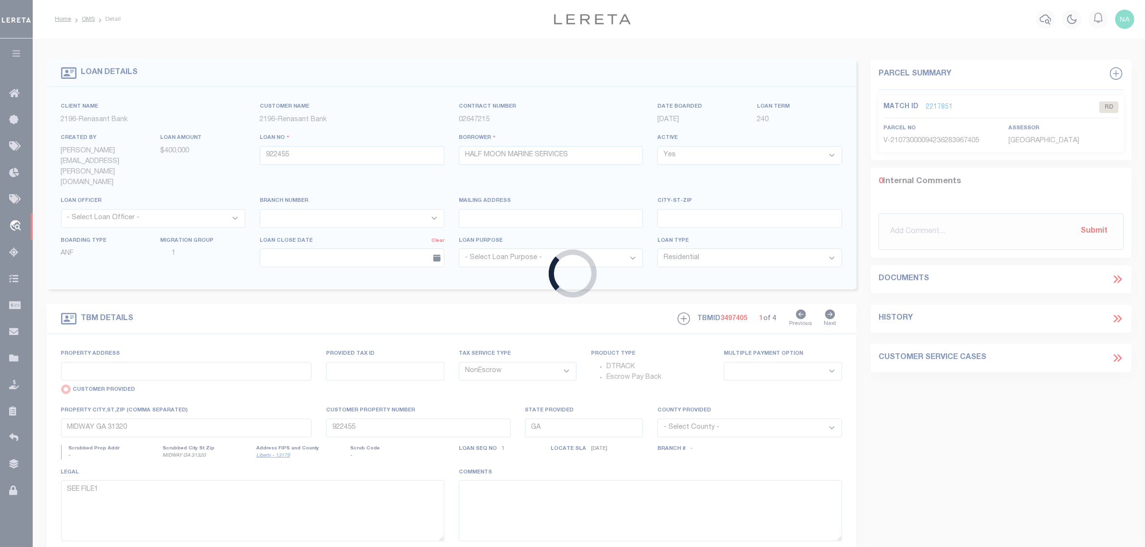
select select
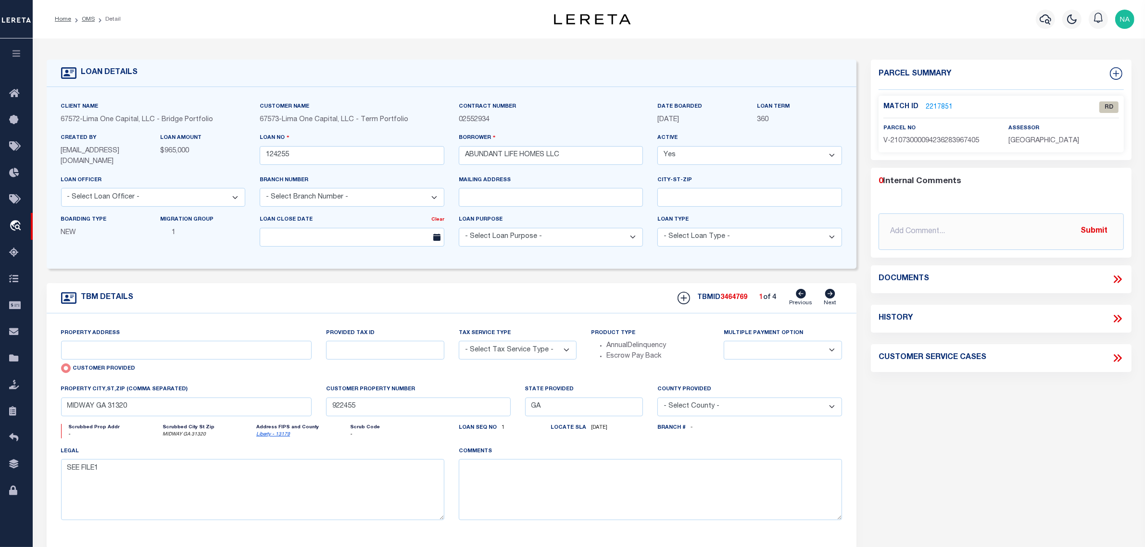
type input "813 PIPESTONE STREET"
select select "Escrow"
type input "BENTON HARBOR MI 49022"
type input "124255-1"
type input "MI"
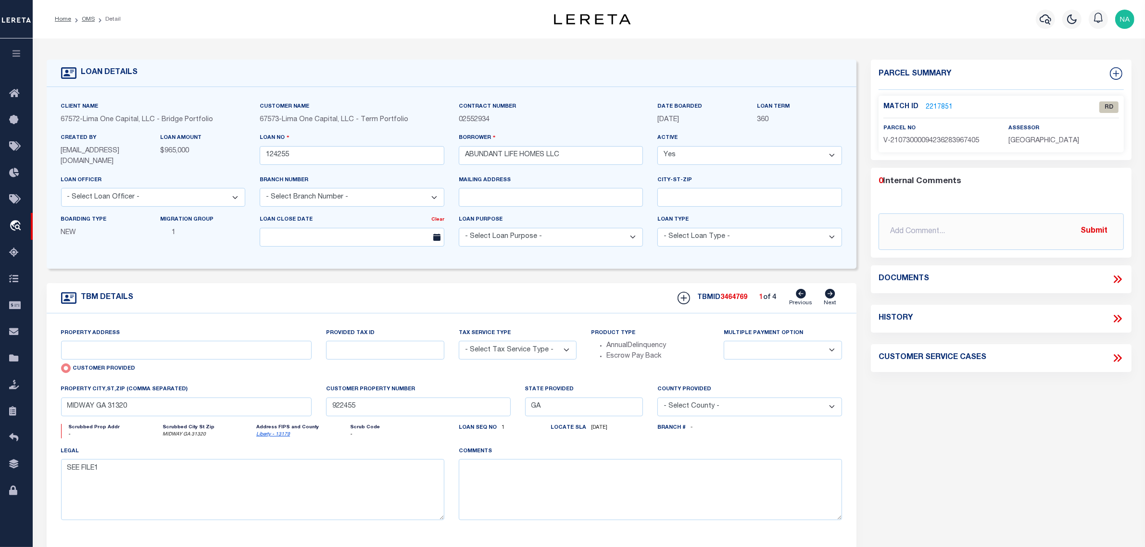
type textarea "01/25/24 LENDER/APLUS DEACTIVATED WC 0110458 FOR 2038 MAFFETT STREET MUSKEGONHE…"
select select "2"
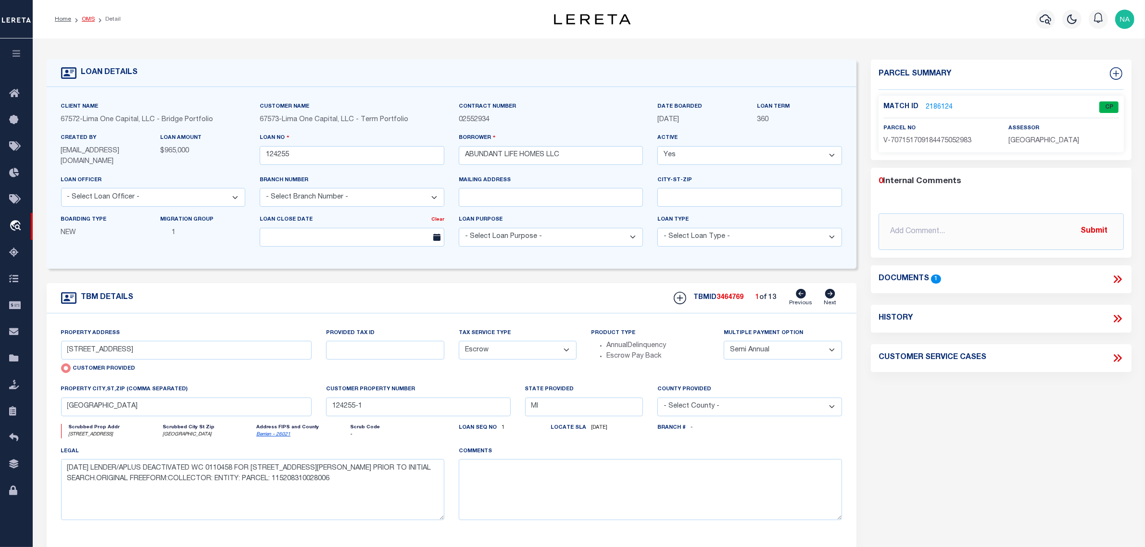
click at [88, 17] on link "OMS" at bounding box center [88, 19] width 13 height 6
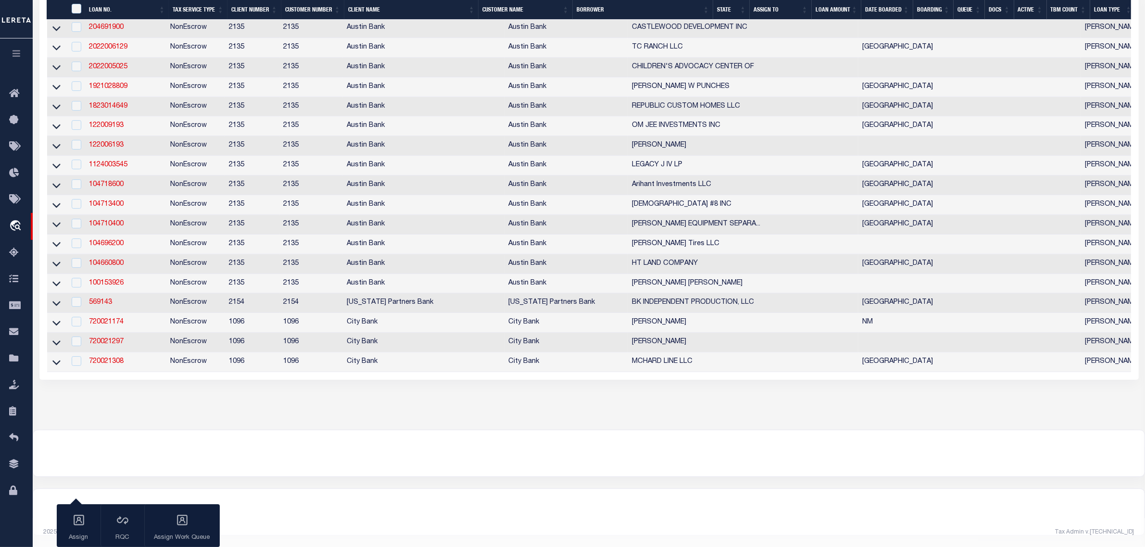
scroll to position [3667, 0]
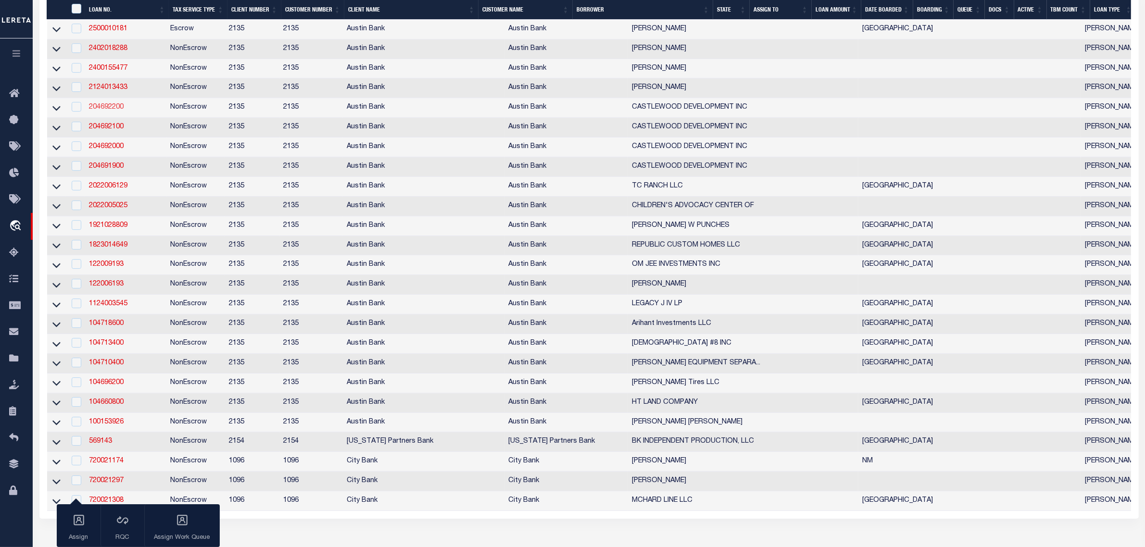
click at [101, 111] on link "204692200" at bounding box center [106, 107] width 35 height 7
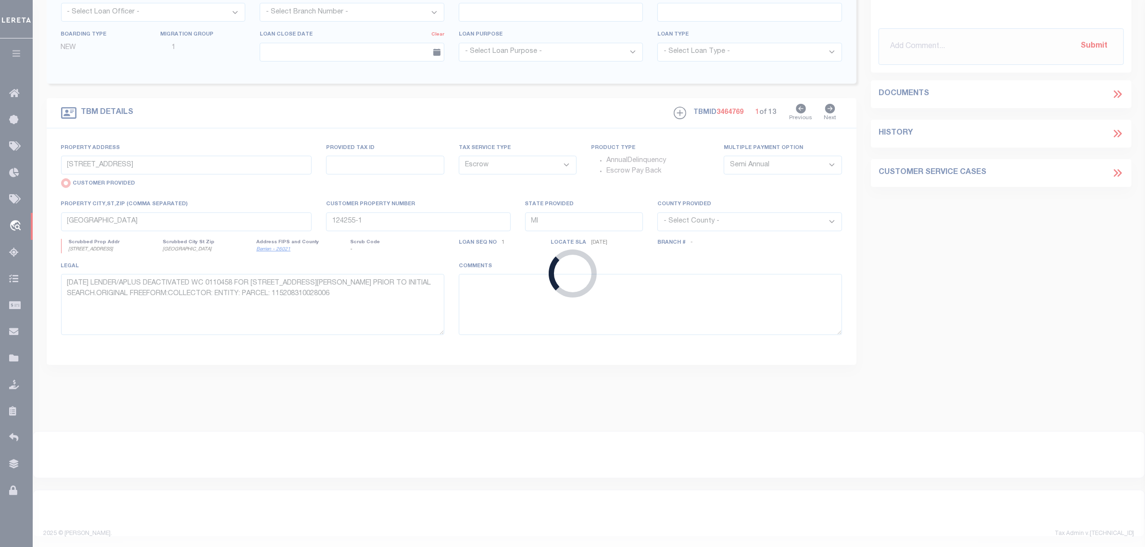
type input "204692200"
type input "CASTLEWOOD DEVELOPMENT INC"
select select
type input "1400 Graham Dr"
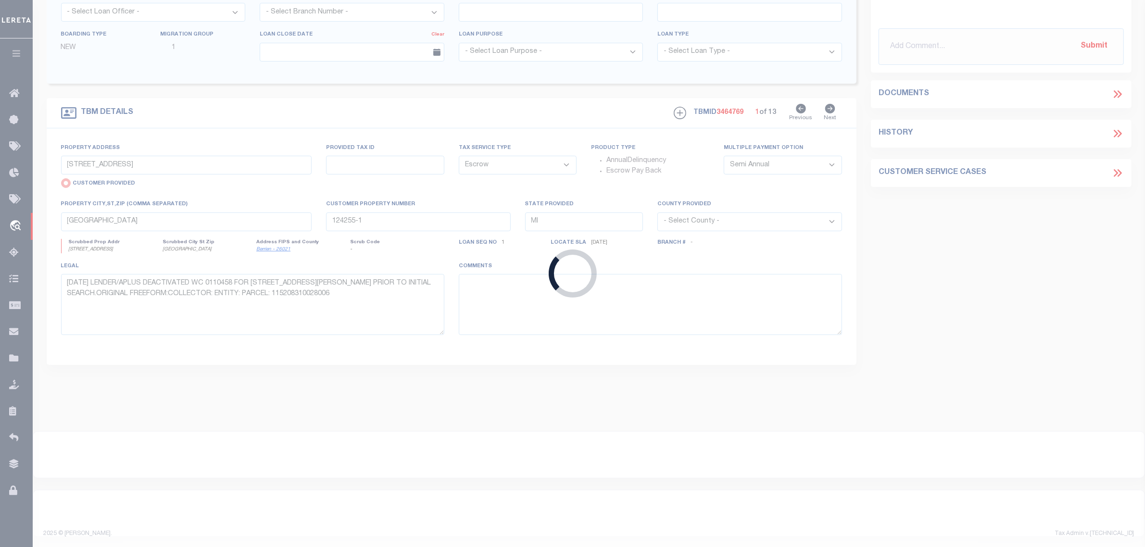
type input "Tomball, TX 77375"
select select "400"
select select "NonEscrow"
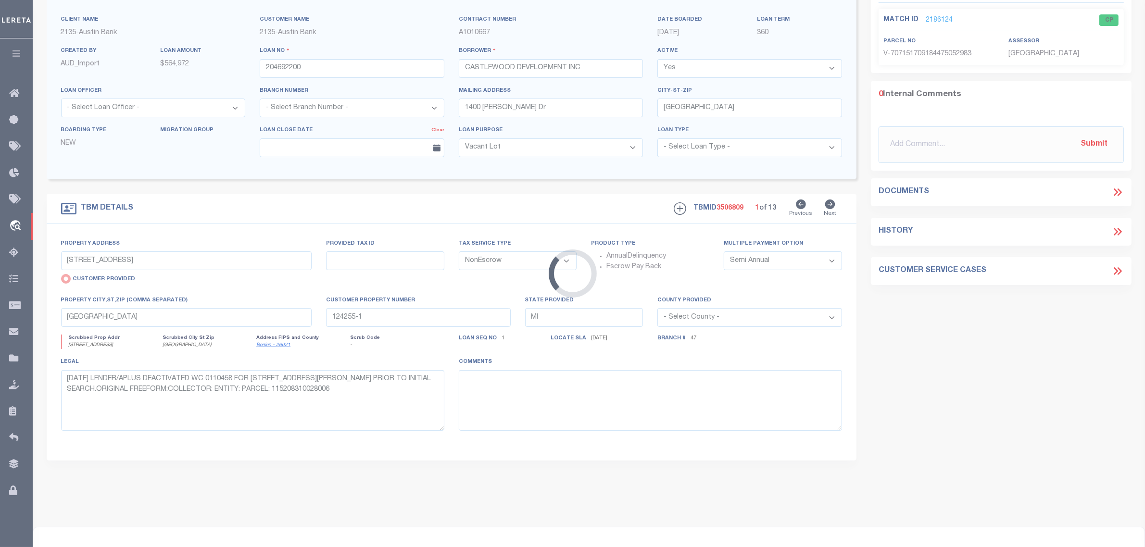
scroll to position [8, 0]
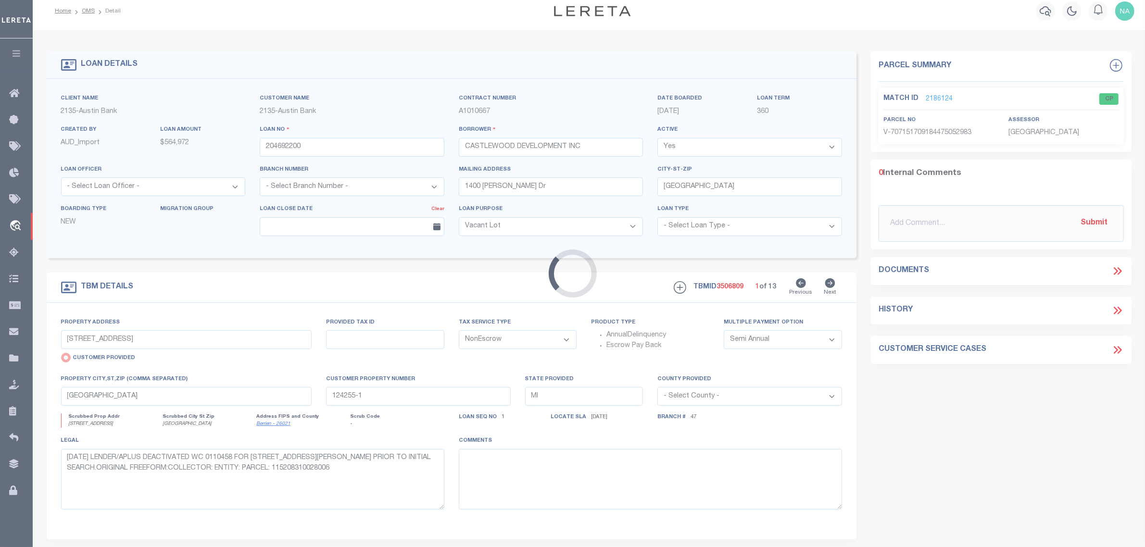
type input "9421 FM 2920 Lot 5"
radio input "false"
select select
type input "TOMBALL TX 77375"
type textarea "DT LT 5 E SMITH SVY A-70 RES A WILLOW CREEK BUS PRK"
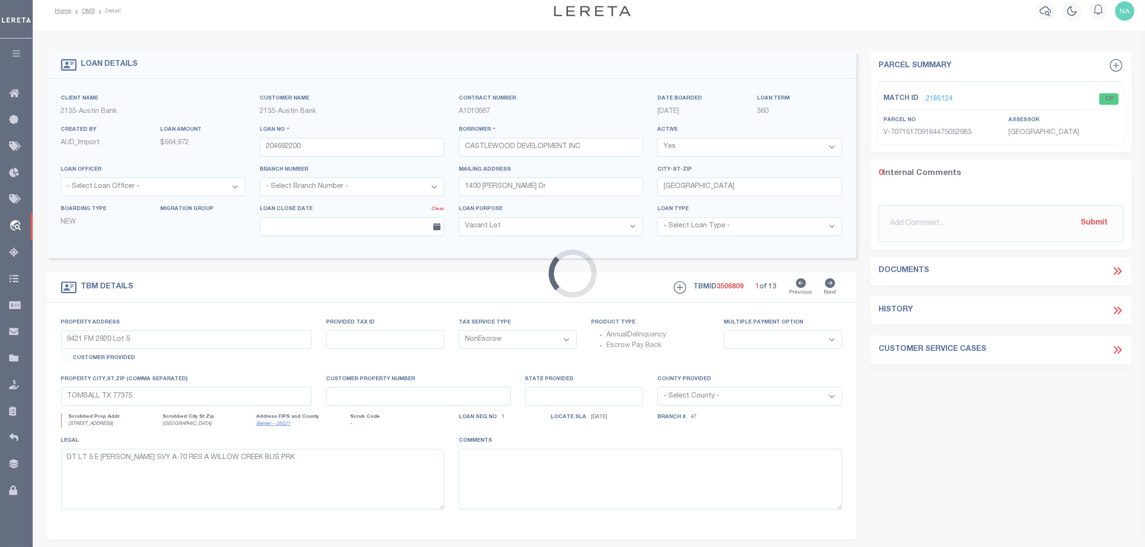
select select "166772"
select select "22686"
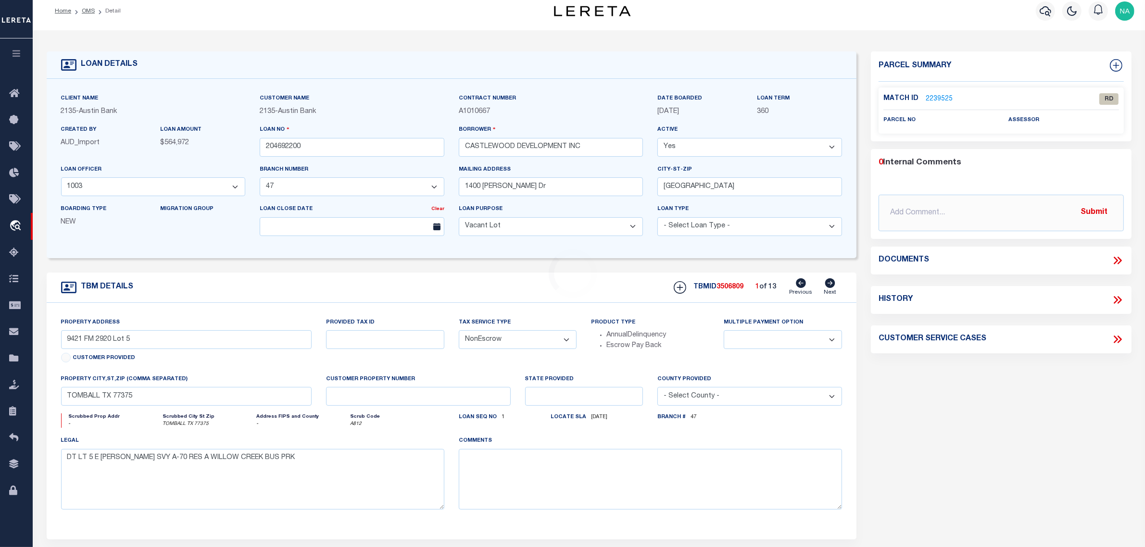
scroll to position [0, 0]
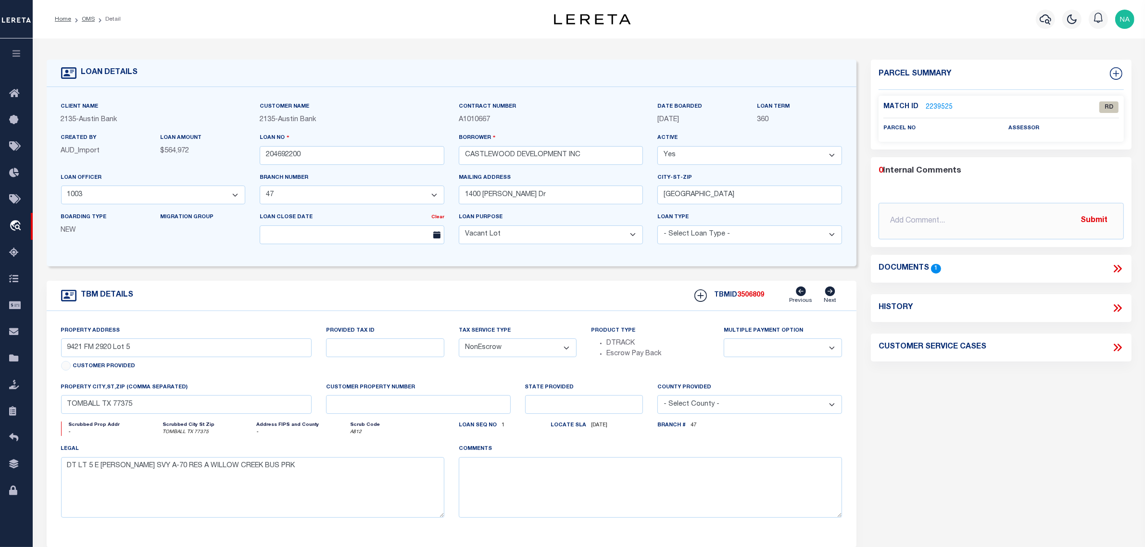
click at [1117, 267] on icon at bounding box center [1117, 269] width 13 height 13
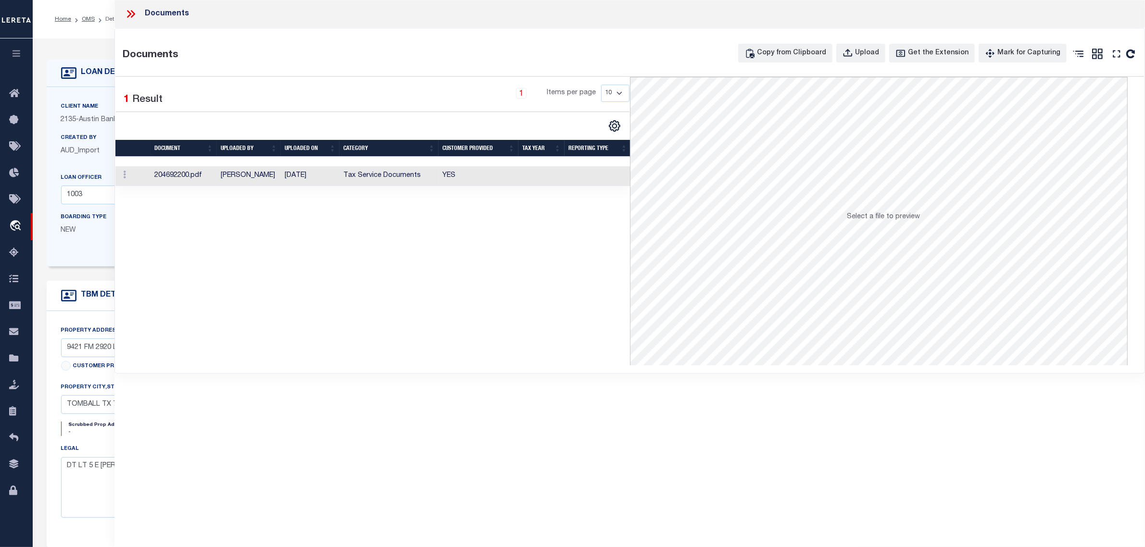
click at [376, 171] on td "Tax Service Documents" at bounding box center [389, 176] width 99 height 20
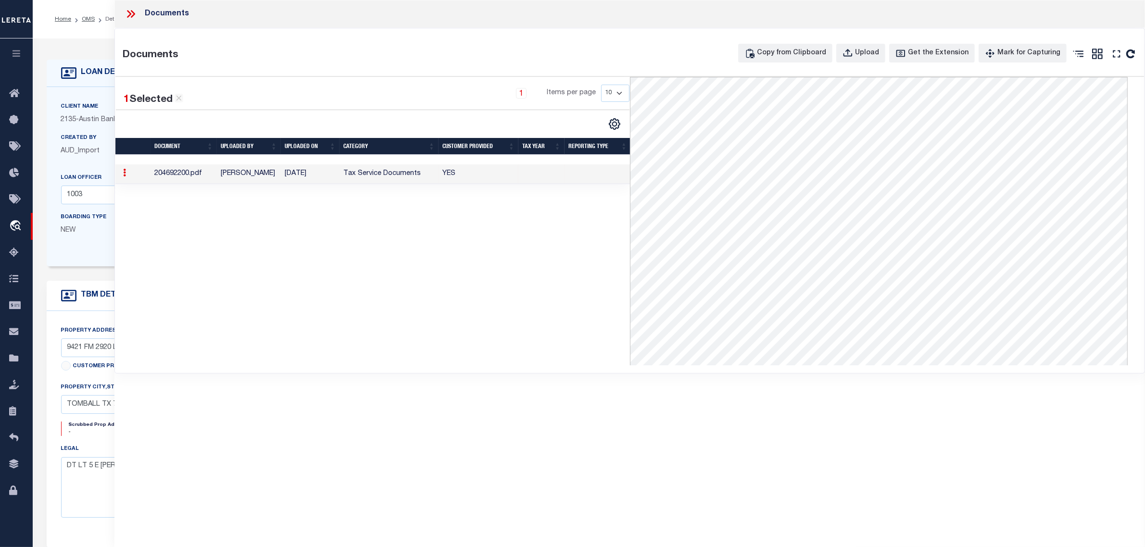
scroll to position [238, 0]
click at [638, 429] on div "Documents Documents Copy from Clipboard Upload Get the Extension Mark for Captu…" at bounding box center [629, 260] width 1031 height 521
click at [463, 283] on div "1 Selected 1 Result 1 Items per page 10 25 50 100" at bounding box center [372, 221] width 514 height 289
click at [128, 13] on icon at bounding box center [131, 14] width 13 height 13
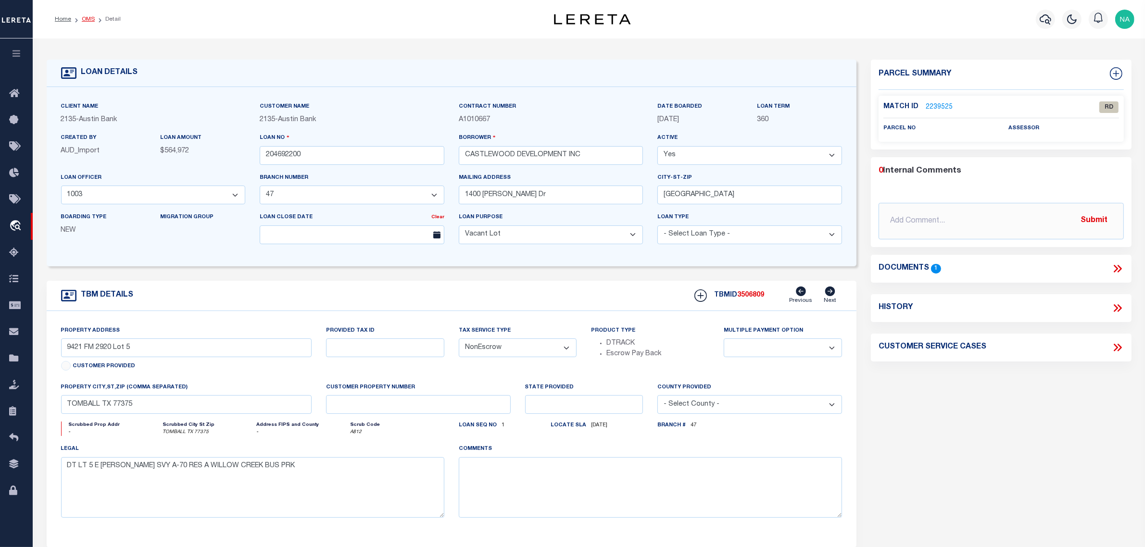
click at [88, 18] on link "OMS" at bounding box center [88, 19] width 13 height 6
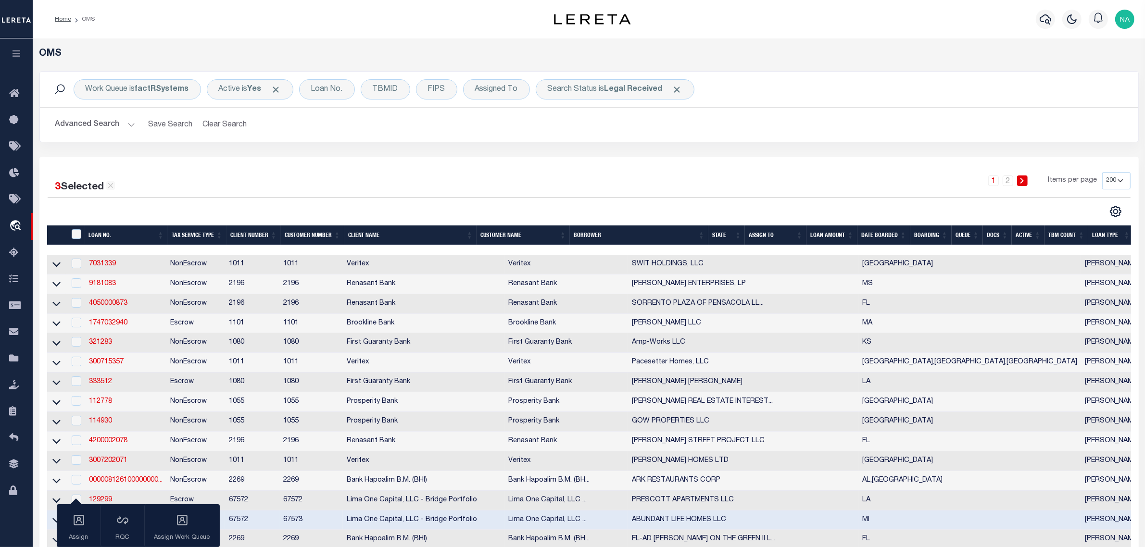
click at [92, 125] on button "Advanced Search" at bounding box center [95, 124] width 80 height 19
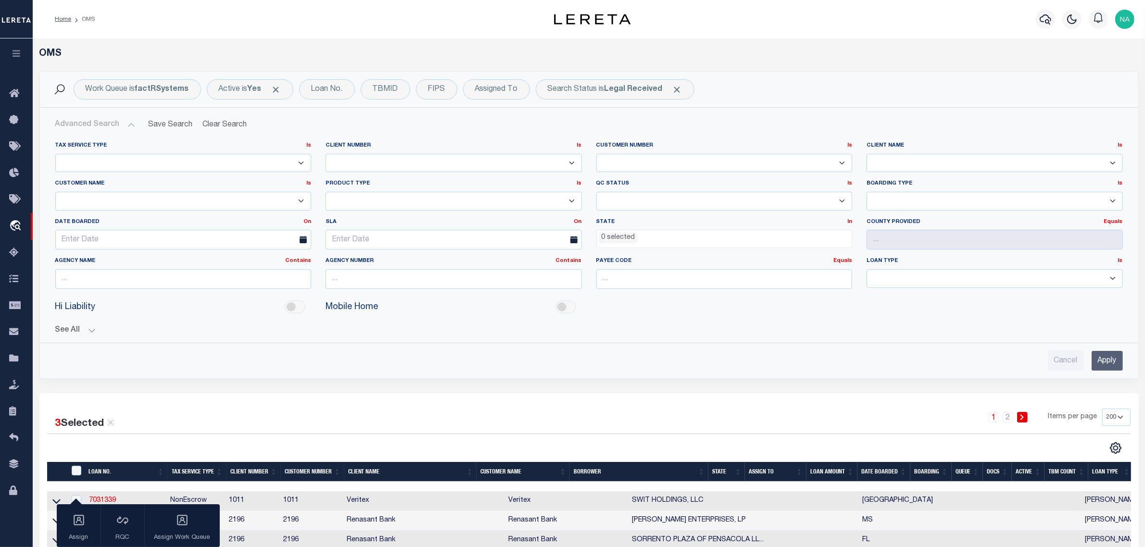
click at [642, 241] on ul "0 selected" at bounding box center [724, 236] width 255 height 13
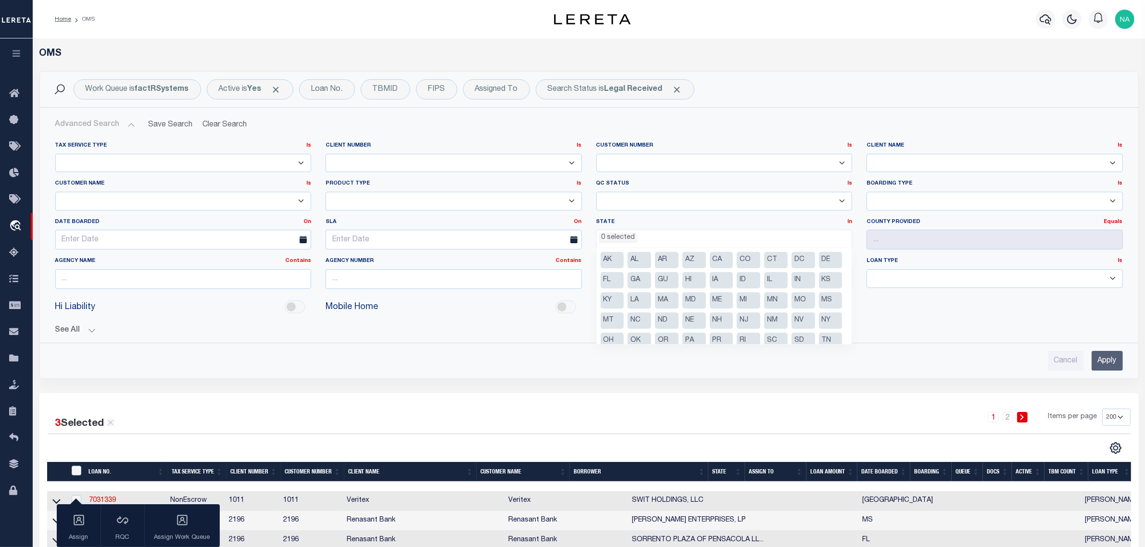
click at [651, 280] on li "GA" at bounding box center [640, 280] width 24 height 16
select select "GA"
click at [1111, 359] on input "Apply" at bounding box center [1107, 361] width 31 height 20
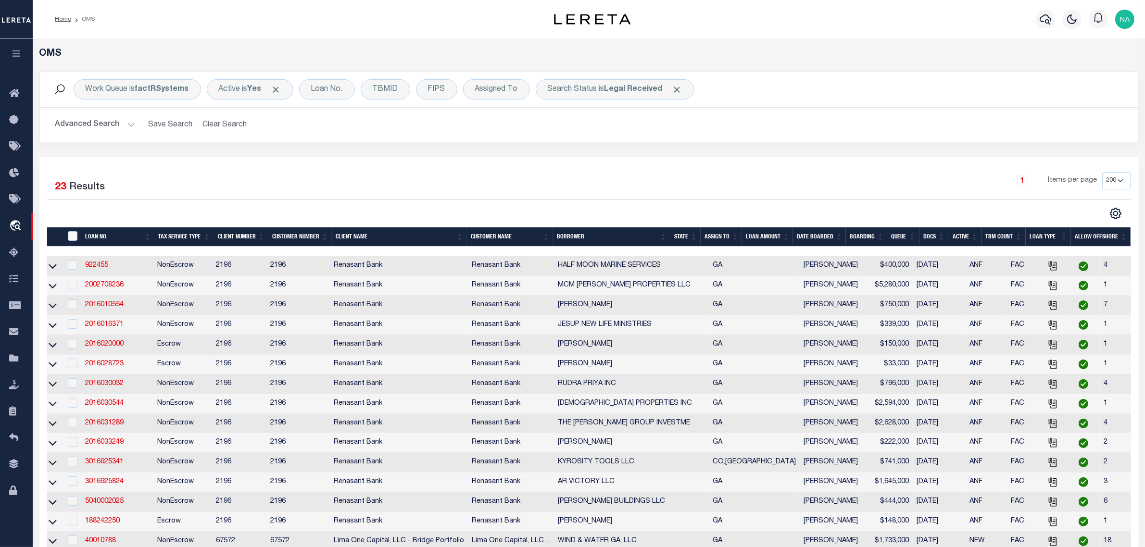
scroll to position [60, 0]
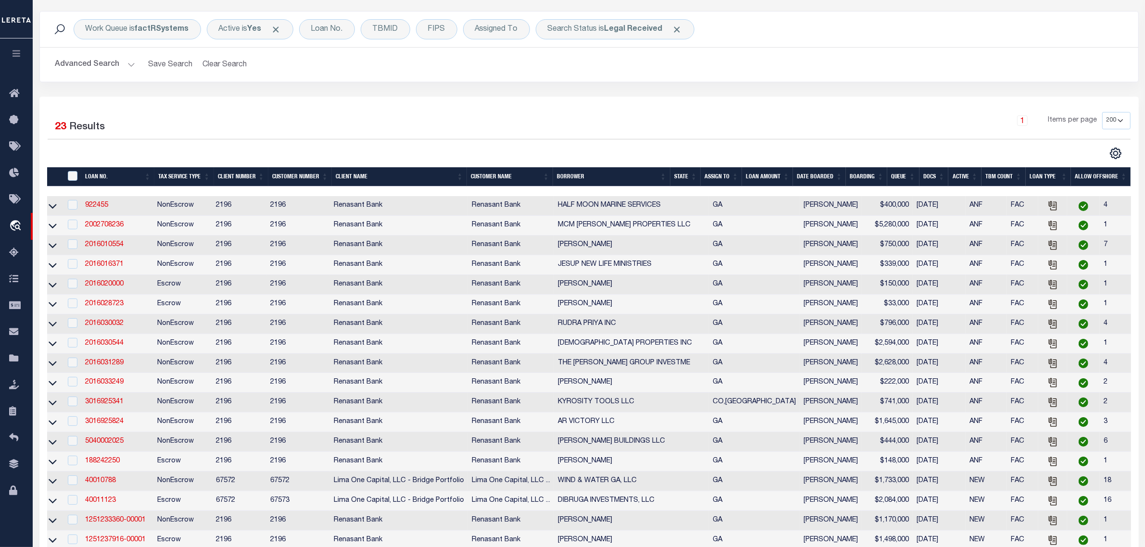
click at [818, 176] on th "DATE BOARDED" at bounding box center [819, 177] width 53 height 20
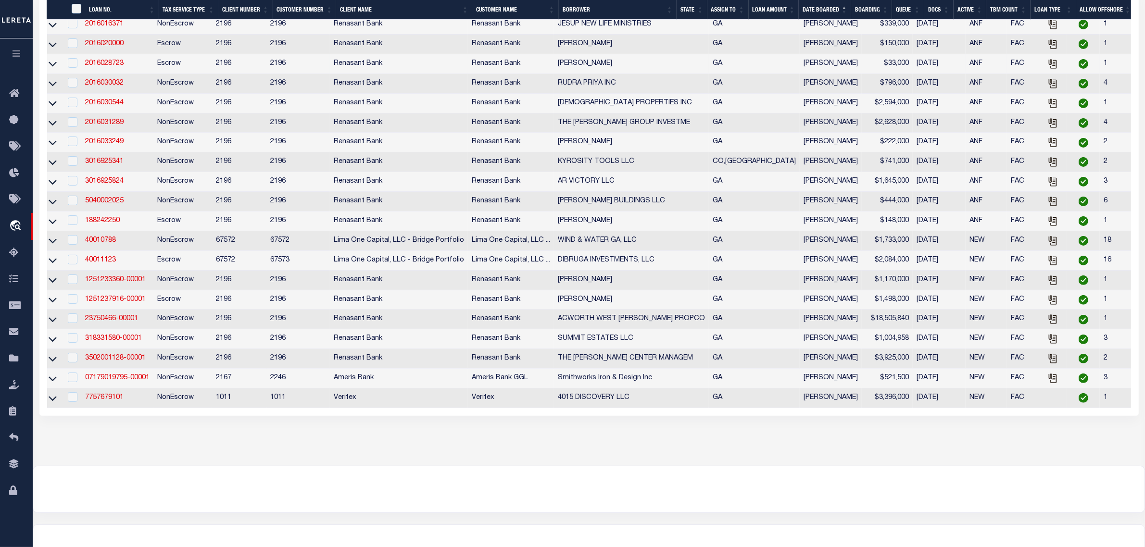
scroll to position [0, 4]
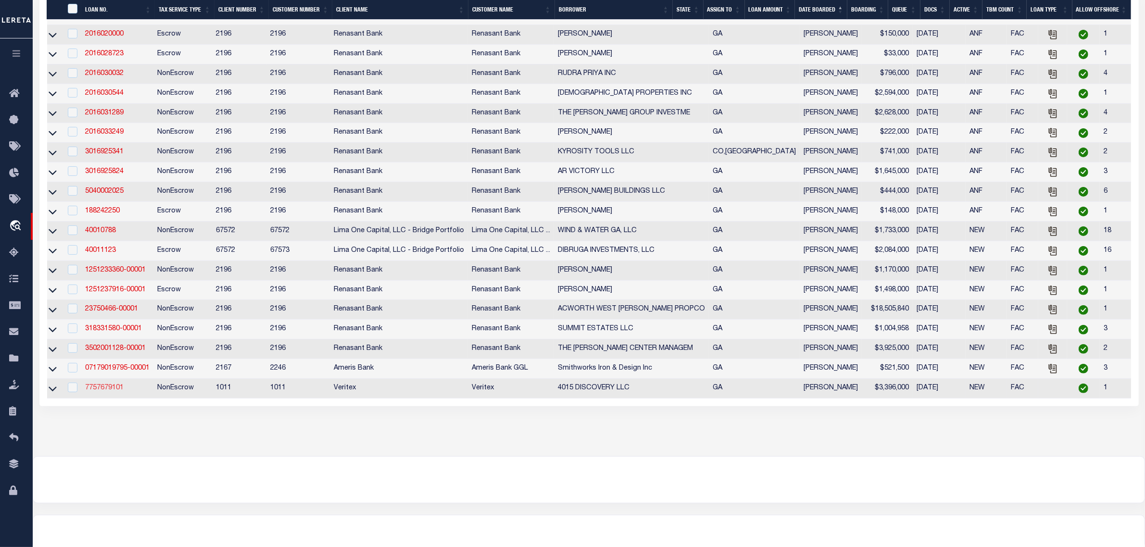
click at [109, 391] on link "7757679101" at bounding box center [104, 388] width 38 height 7
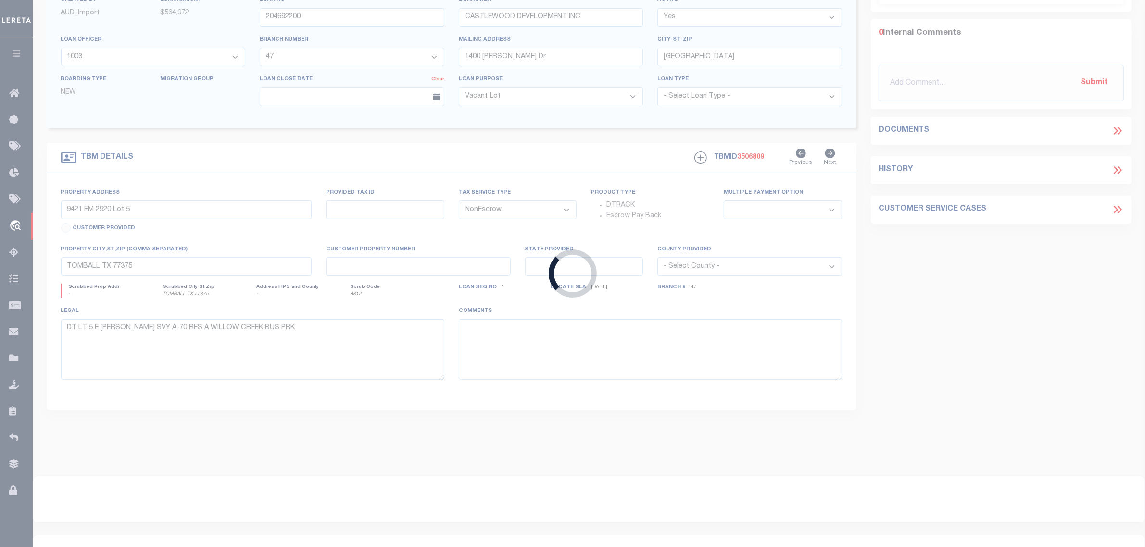
type input "7757679101"
type input "4015 DISCOVERY LLC"
select select
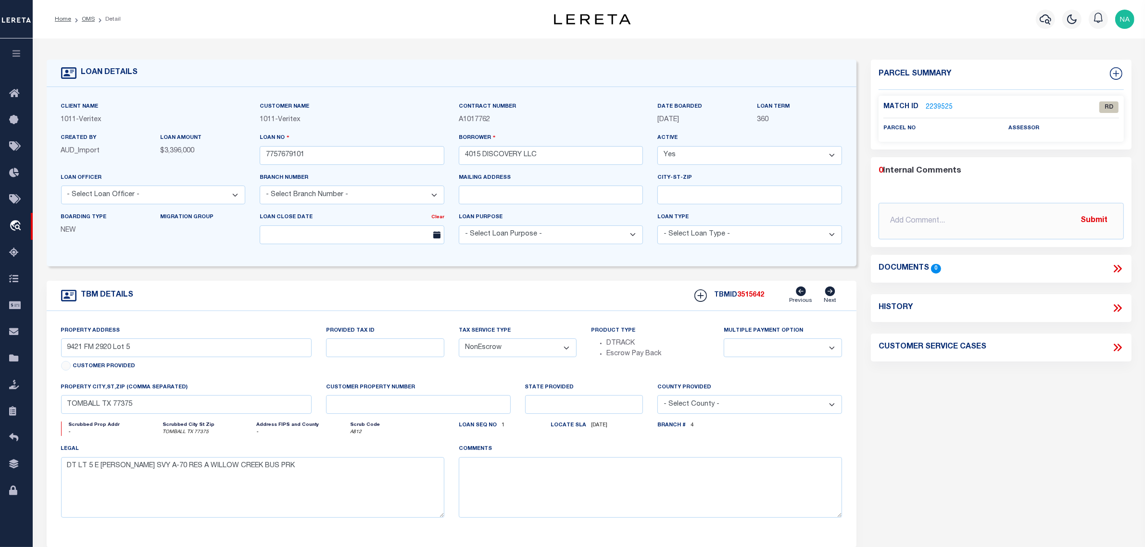
select select "127530"
select select "3107"
type input "4015 DISCOVERY DR."
select select
type input "ALPHARETTA, GA, 3004"
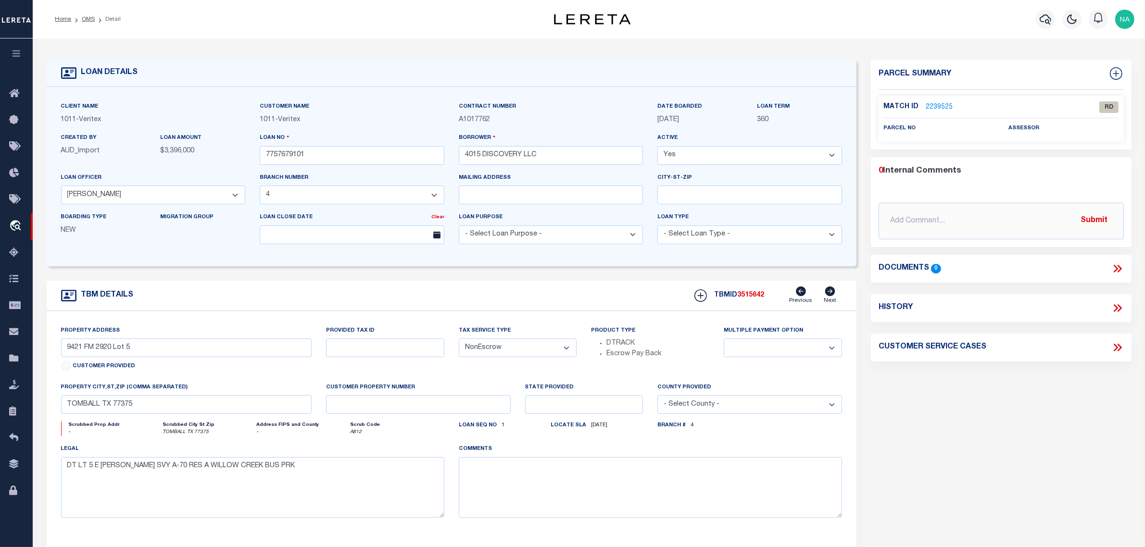
type input "GA"
select select
type textarea "SEE EXHIBIT A"
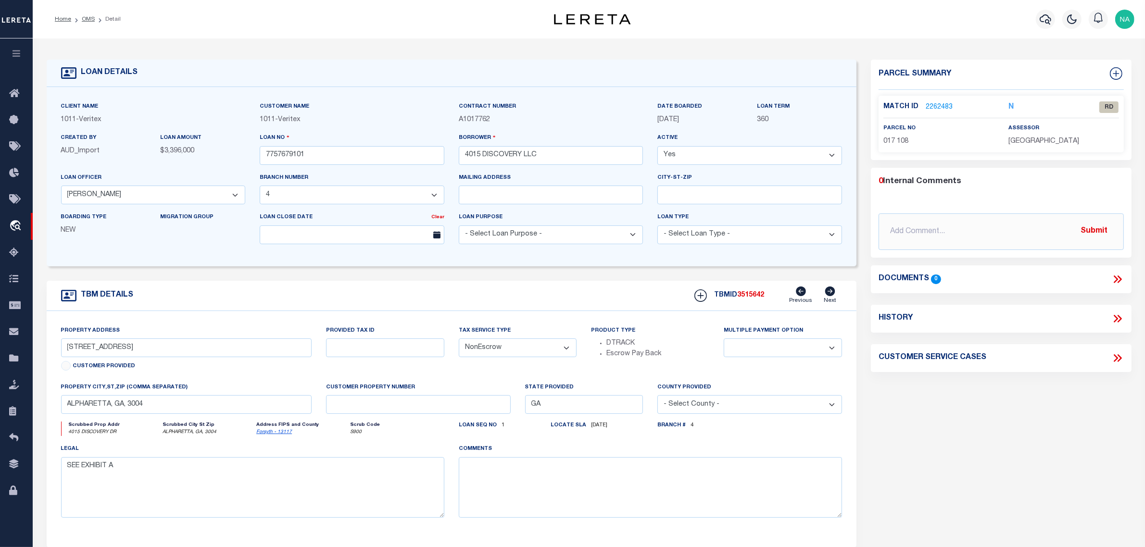
click at [78, 20] on li "OMS" at bounding box center [83, 19] width 24 height 9
click at [85, 20] on link "OMS" at bounding box center [88, 19] width 13 height 6
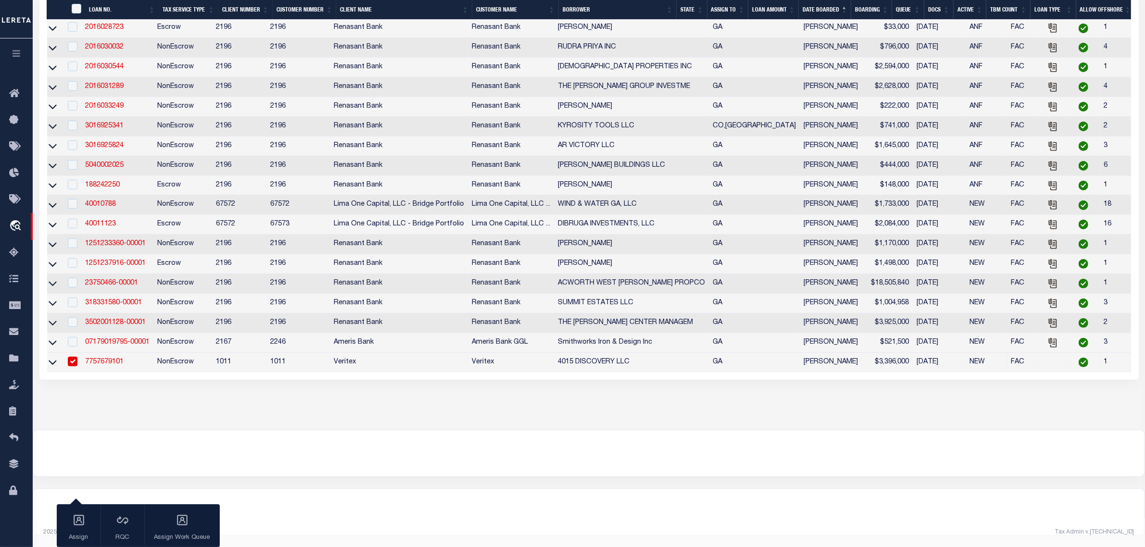
scroll to position [0, 4]
click at [118, 339] on link "07179019795-00001" at bounding box center [117, 342] width 64 height 7
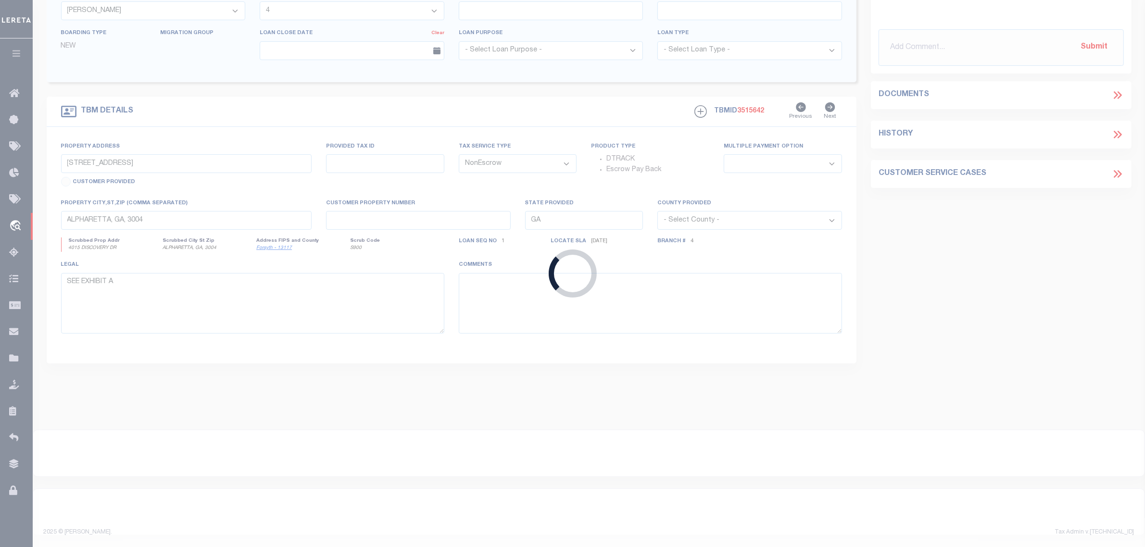
type input "07179019795-00001"
type input "Smithworks Iron & Design Inc"
select select
type input "[STREET_ADDRESS]"
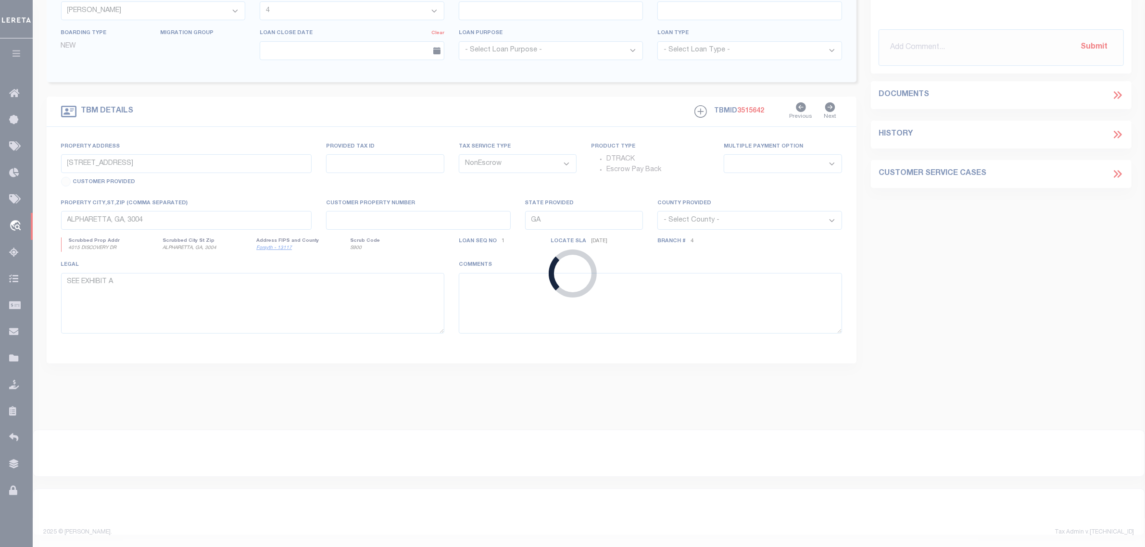
type input "DECATUR GA 30032-3226"
type input "[DATE]"
select select "1400"
select select "20"
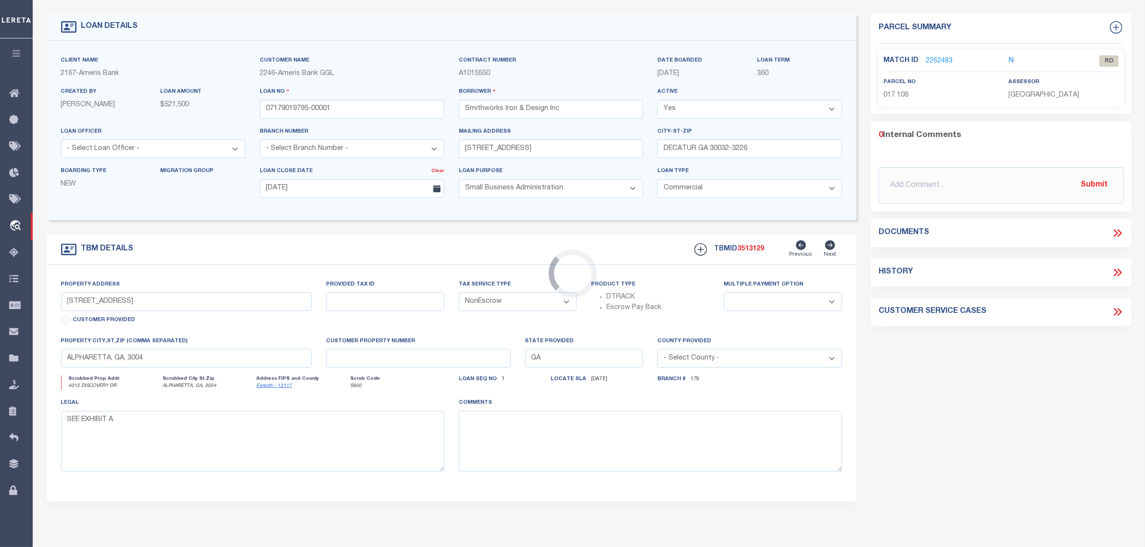
scroll to position [8, 0]
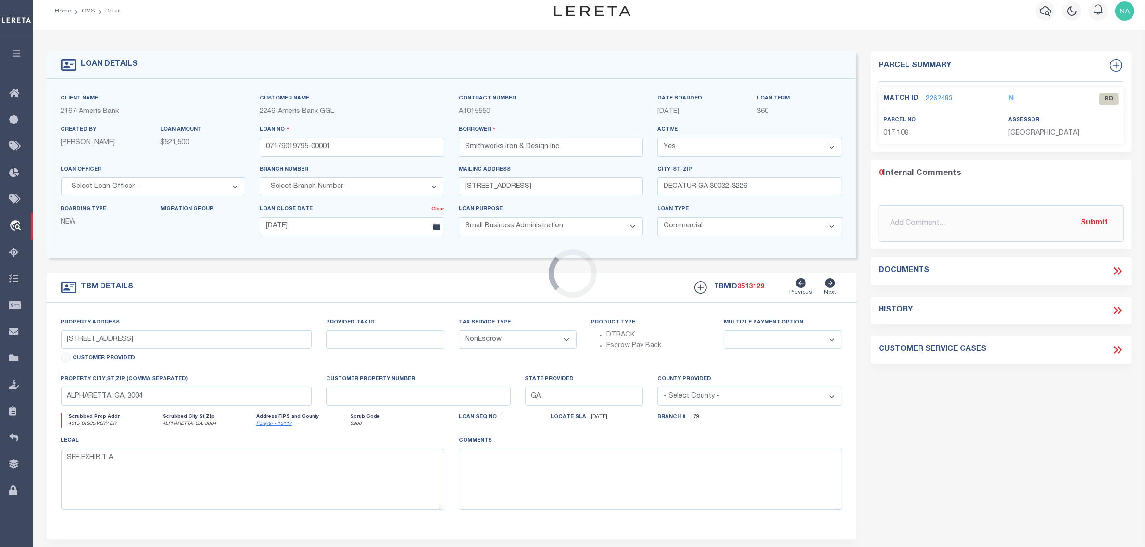
type input "[STREET_ADDRESS]"
type input "Parcel # 1518310006"
select select
type input "DECATUR GA 30032-3226"
type input "GGL 7A"
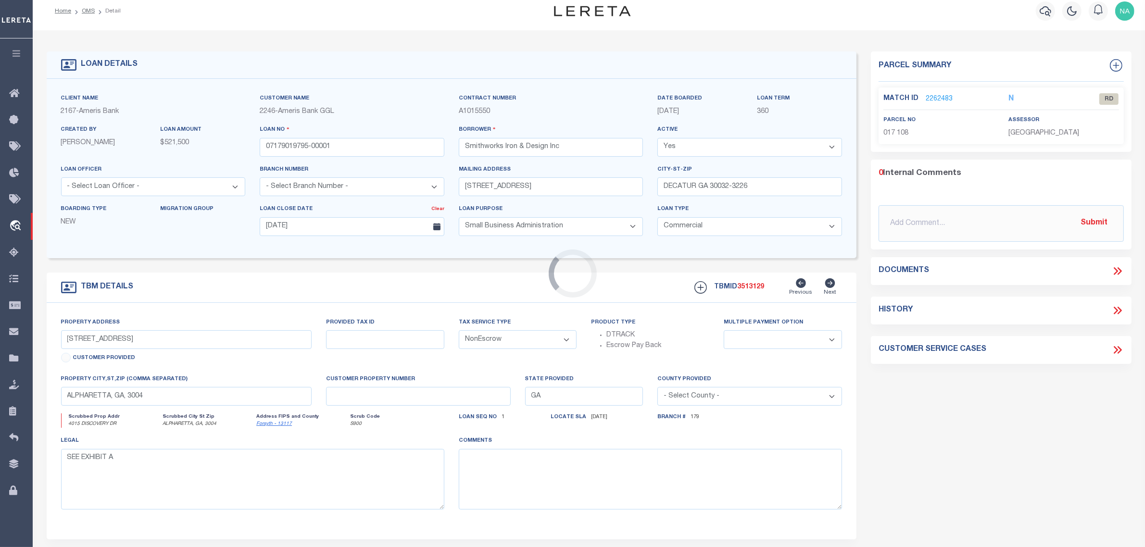
select select
type textarea "See attached"
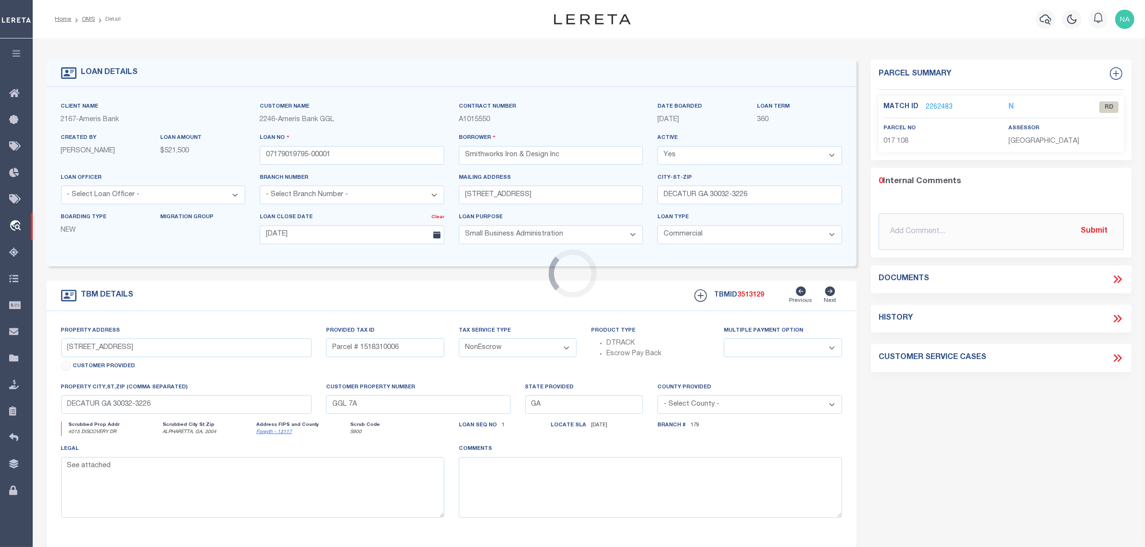
select select "14111"
select select "5539"
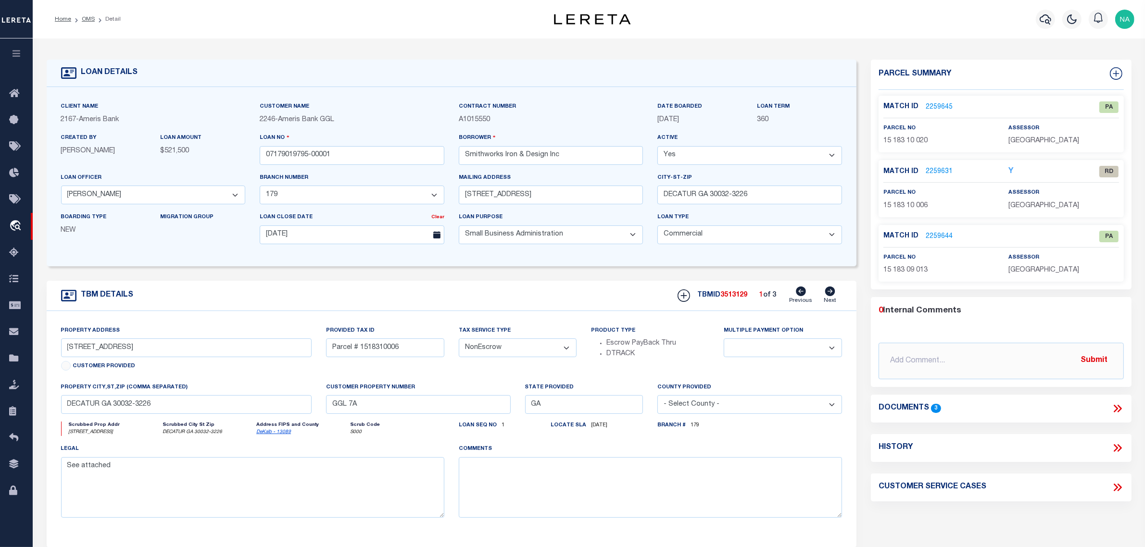
click at [830, 293] on icon at bounding box center [830, 292] width 10 height 10
type input "3230 GLENWOOD RD"
type input "Parcel #1518310020"
select select
type input "DECATUR GA 30032"
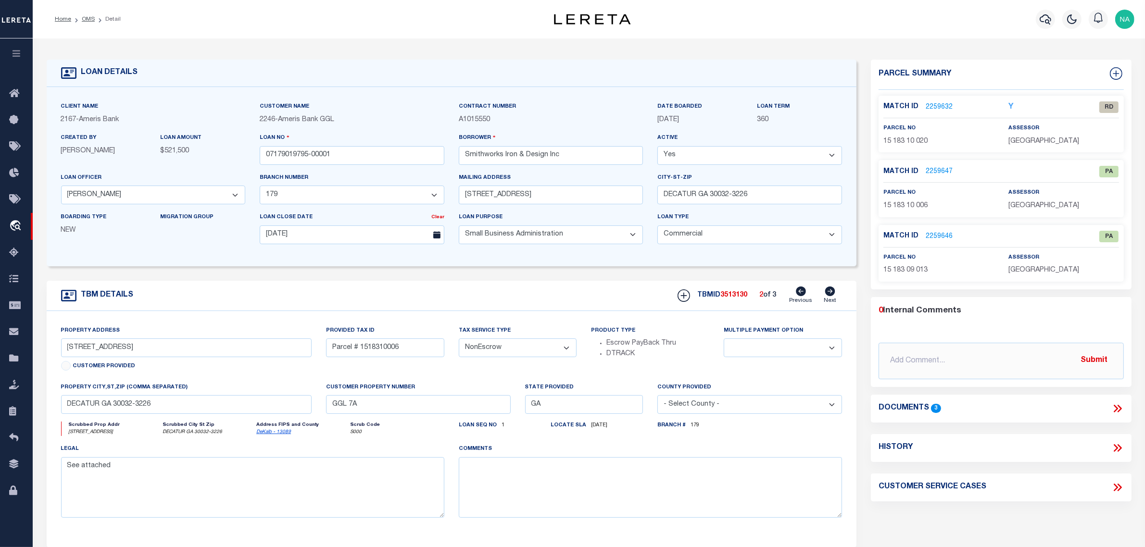
type textarea "See Attached"
click at [830, 294] on icon at bounding box center [830, 292] width 11 height 10
type input "3212 GLENWOOD RD"
type input "Parcel # 1518309013"
select select
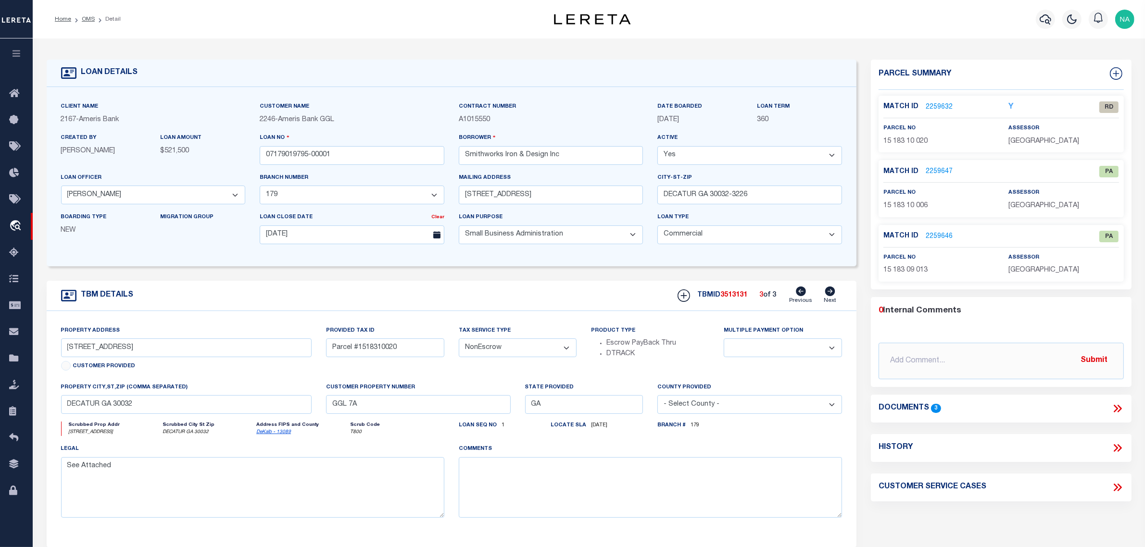
type input "DECATUR GA 30032-3278"
type textarea "see attached"
click at [801, 296] on icon at bounding box center [801, 292] width 10 height 10
type input "3230 GLENWOOD RD"
type input "Parcel #1518310020"
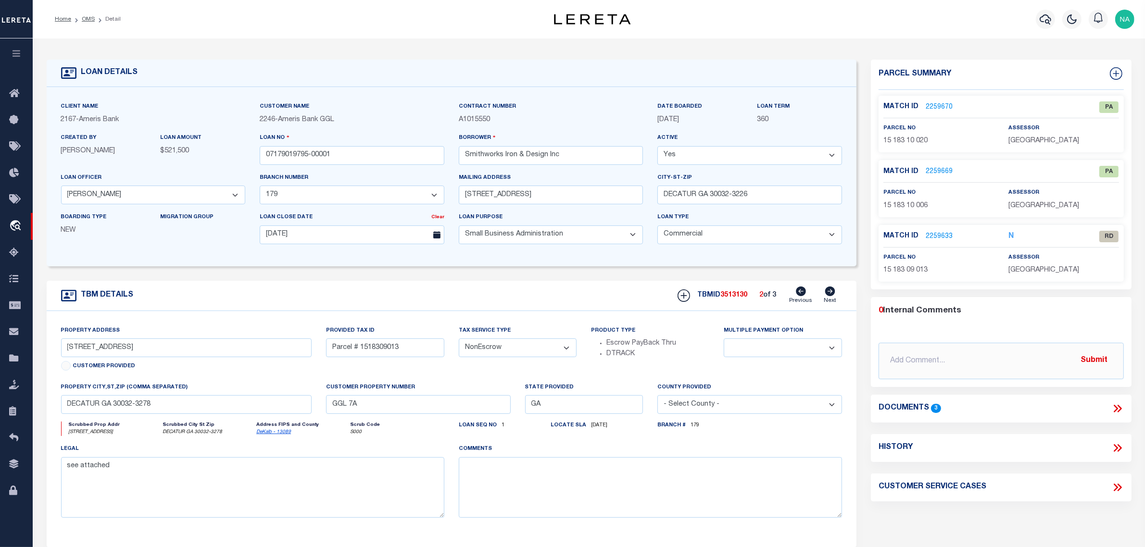
select select
type input "DECATUR GA 30032"
type textarea "See Attached"
click at [801, 296] on icon at bounding box center [801, 292] width 10 height 10
type input "[STREET_ADDRESS]"
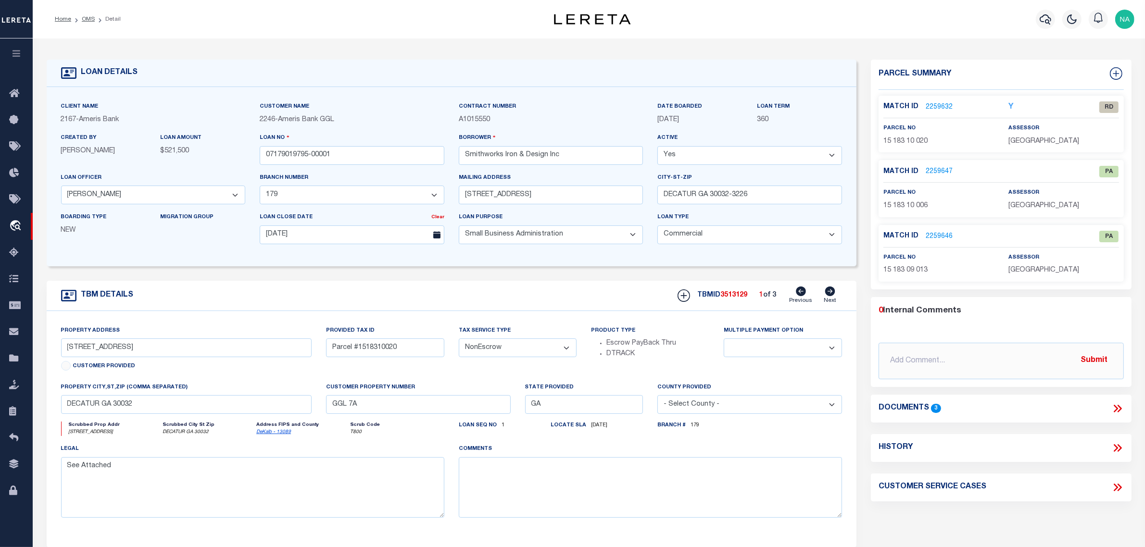
type input "Parcel # 1518310006"
select select
type input "DECATUR GA 30032-3226"
select select
type textarea "See attached"
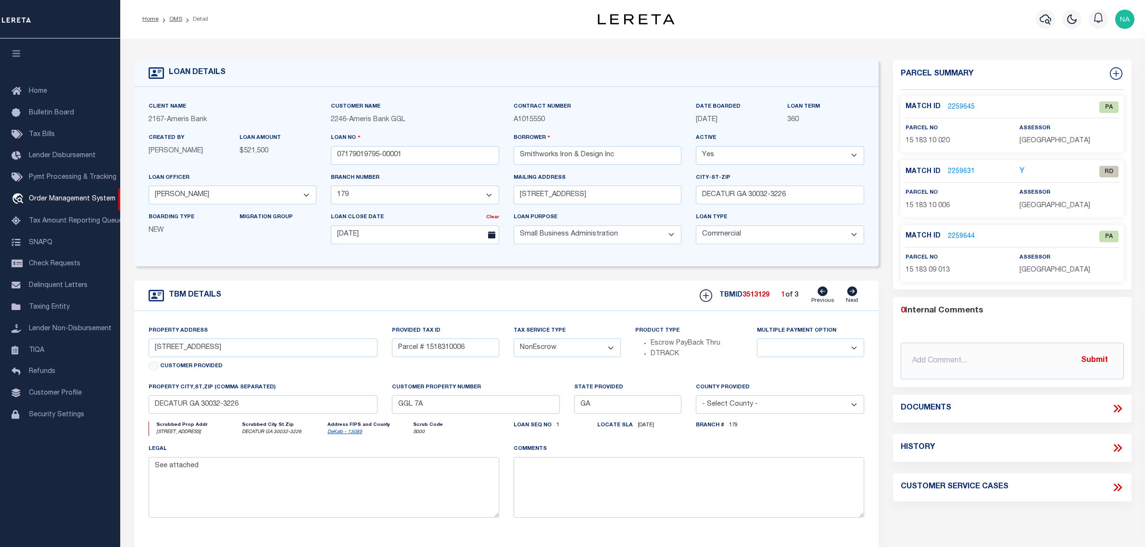
select select "14111"
select select "5539"
select select "1400"
select select "20"
select select "NonEscrow"
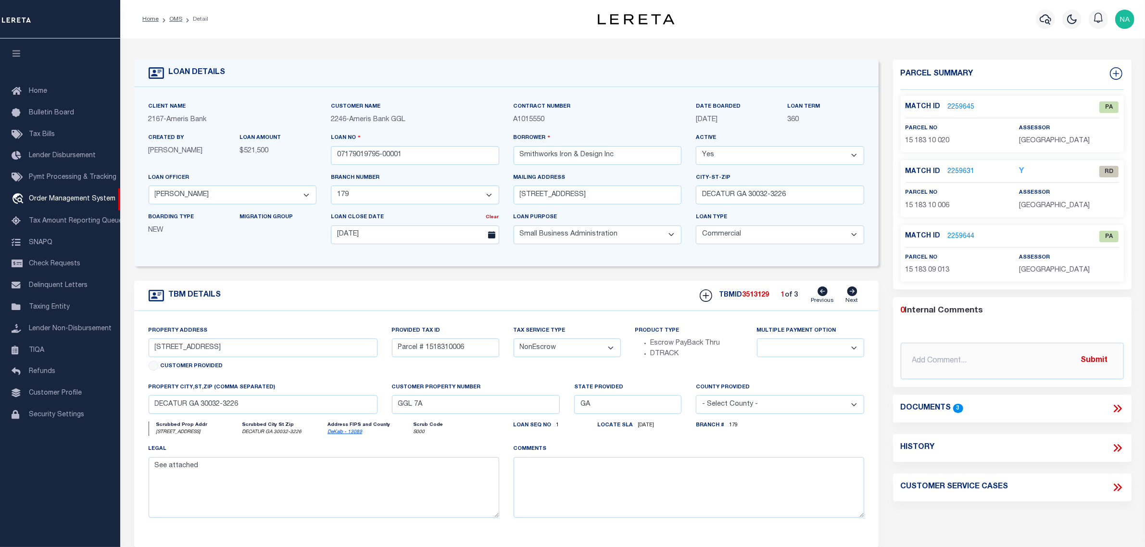
click at [1116, 412] on icon at bounding box center [1117, 409] width 13 height 13
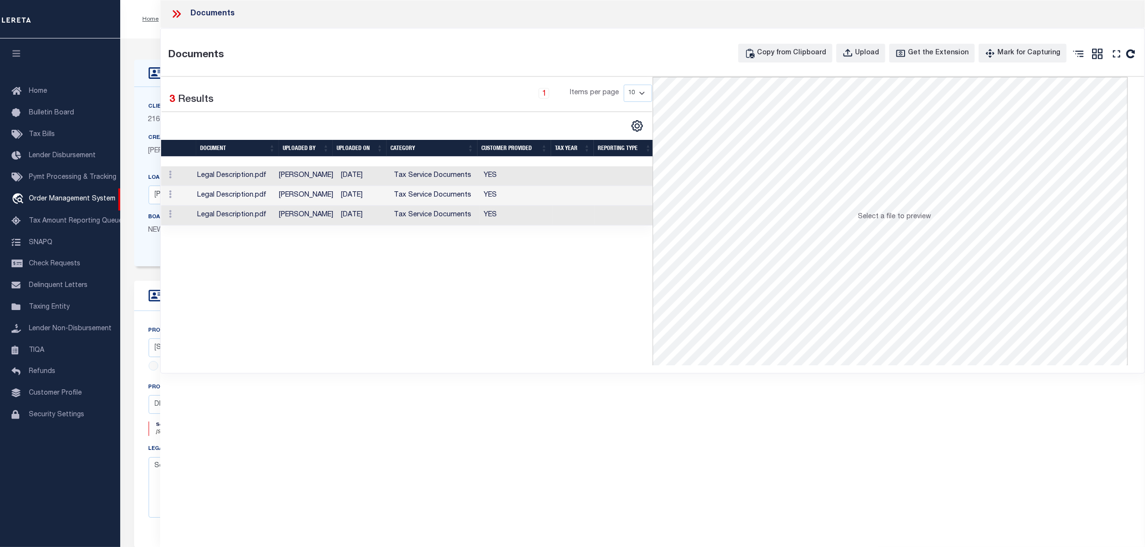
click at [414, 179] on td "Tax Service Documents" at bounding box center [435, 176] width 90 height 20
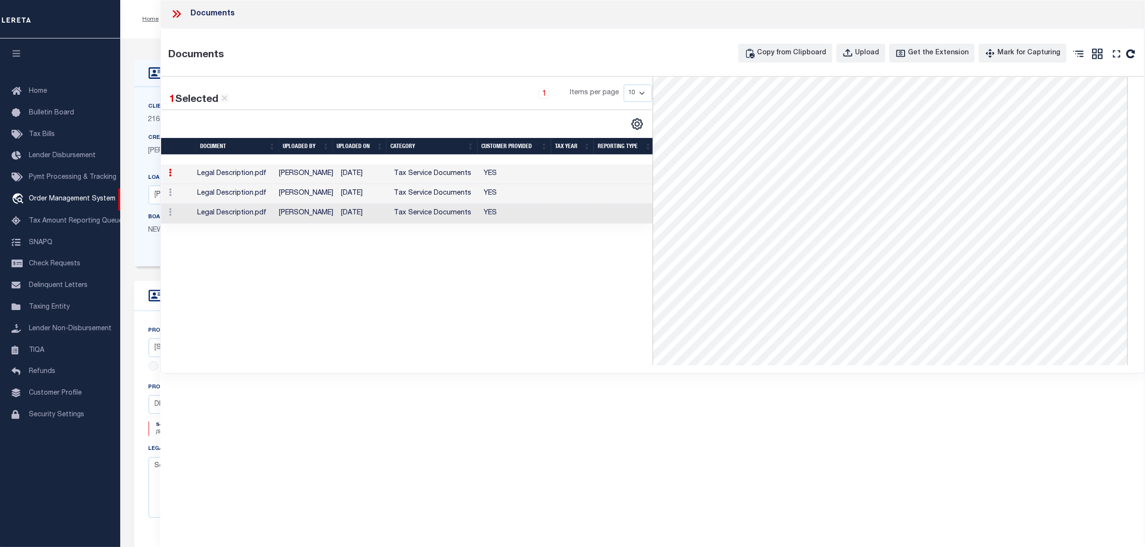
scroll to position [60, 0]
click at [301, 191] on td "[PERSON_NAME]" at bounding box center [306, 194] width 62 height 20
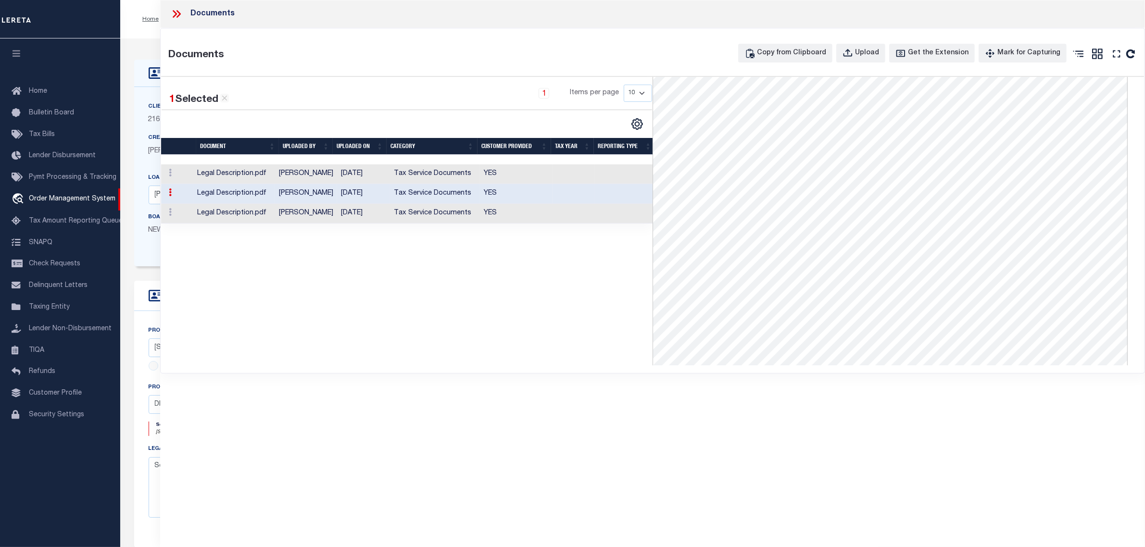
click at [350, 217] on td "[DATE]" at bounding box center [363, 214] width 53 height 20
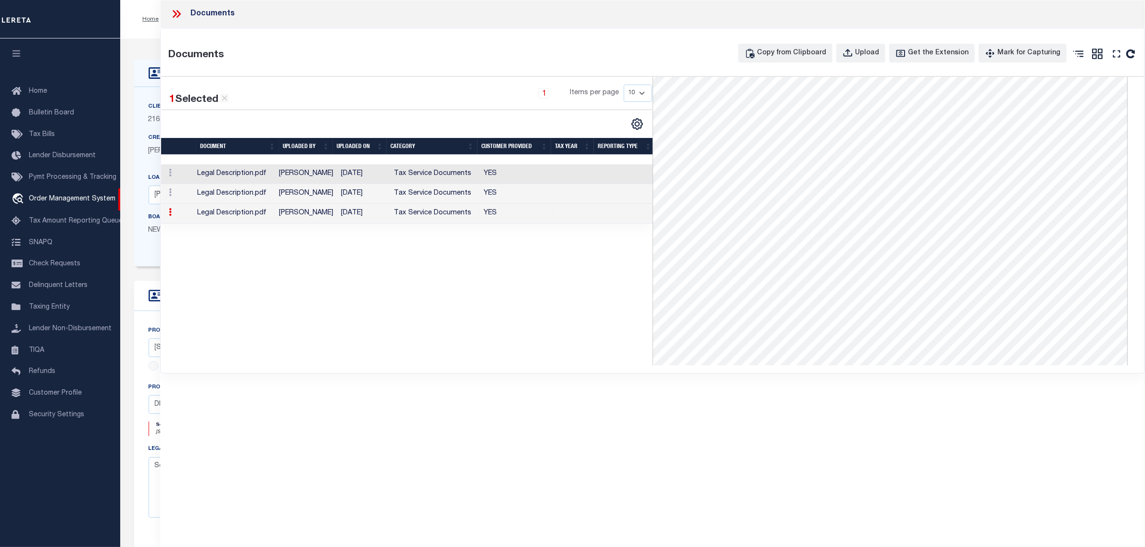
click at [440, 174] on td "Tax Service Documents" at bounding box center [435, 174] width 90 height 20
